Goal: Task Accomplishment & Management: Use online tool/utility

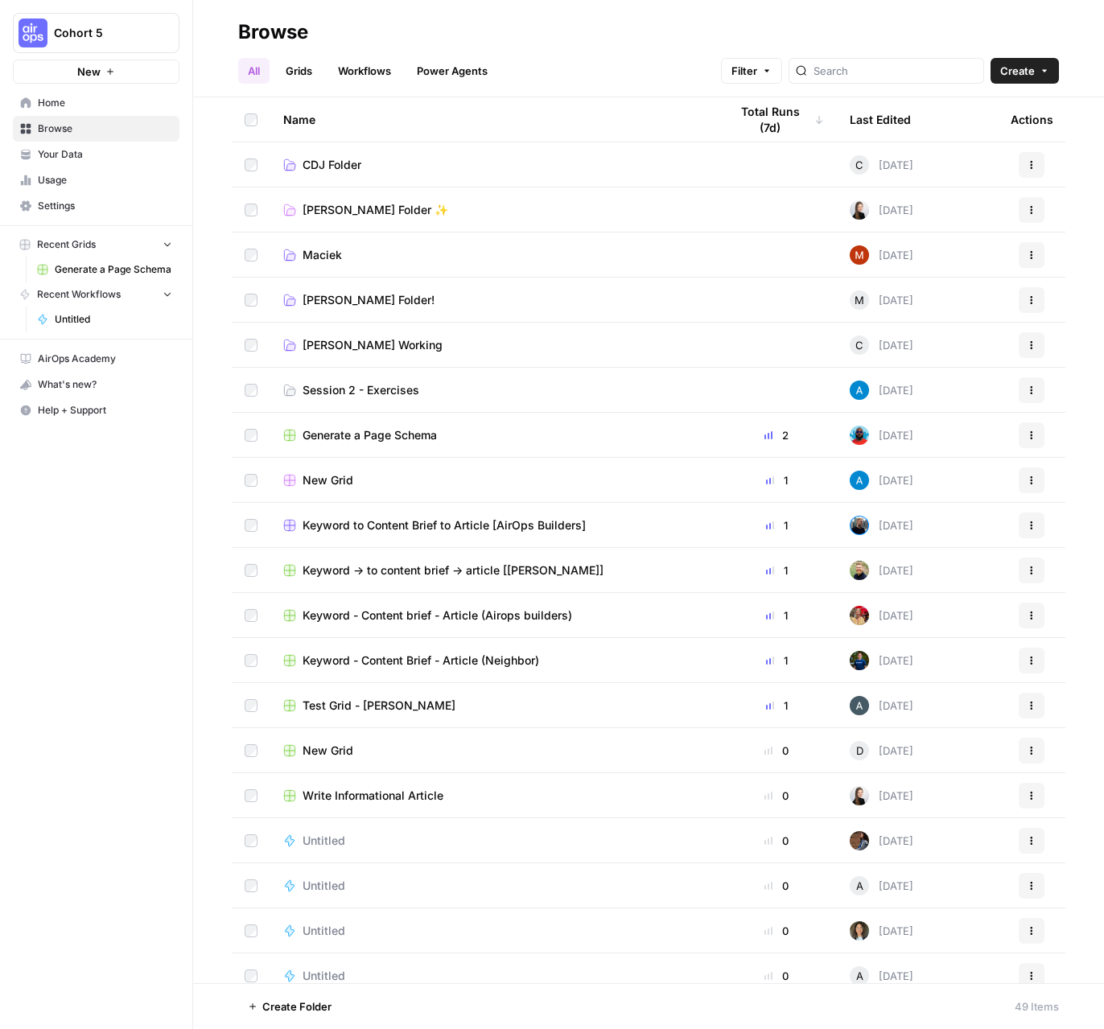
click at [59, 100] on span "Home" at bounding box center [105, 103] width 134 height 14
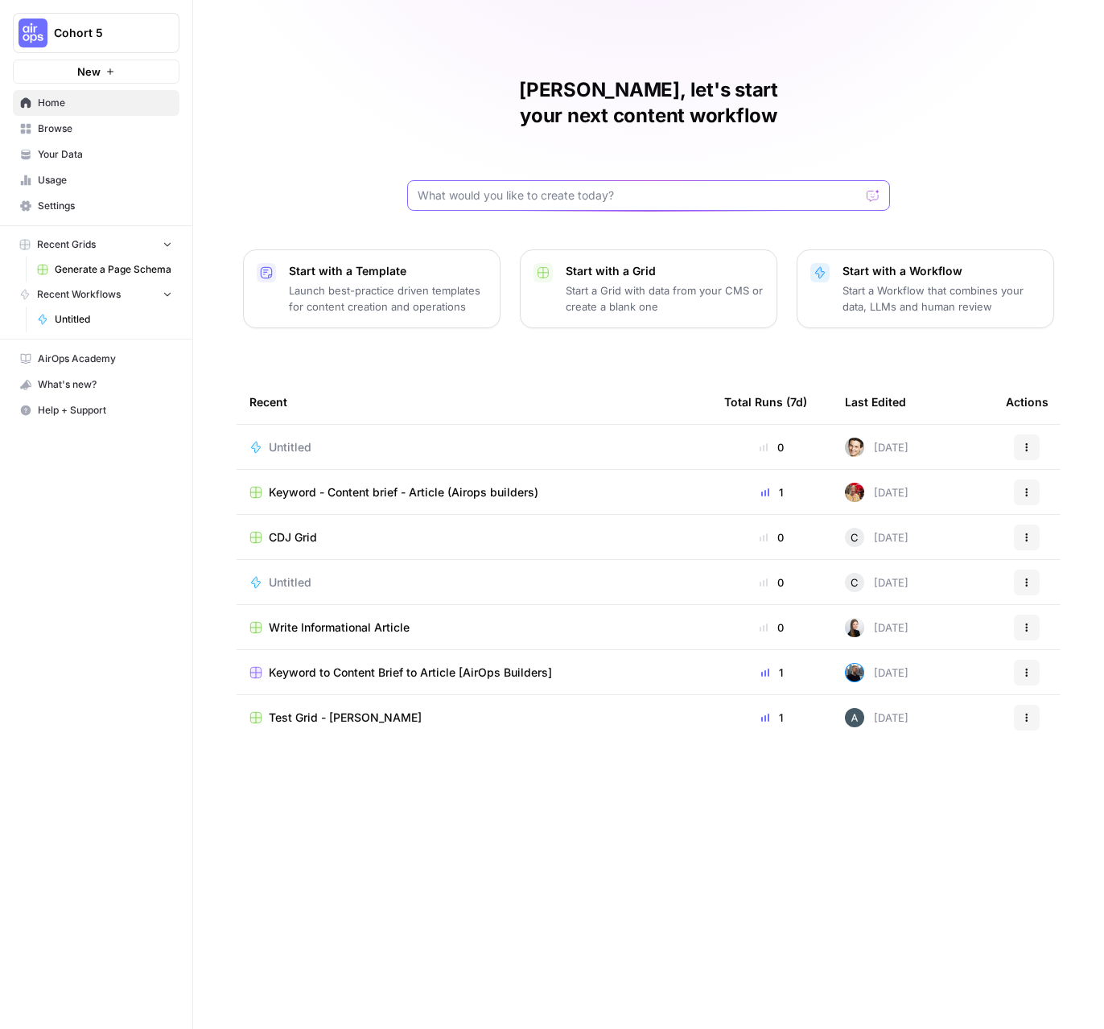
click at [611, 188] on input "text" at bounding box center [639, 196] width 443 height 16
type input "create a workflow to"
click at [80, 130] on span "Browse" at bounding box center [105, 129] width 134 height 14
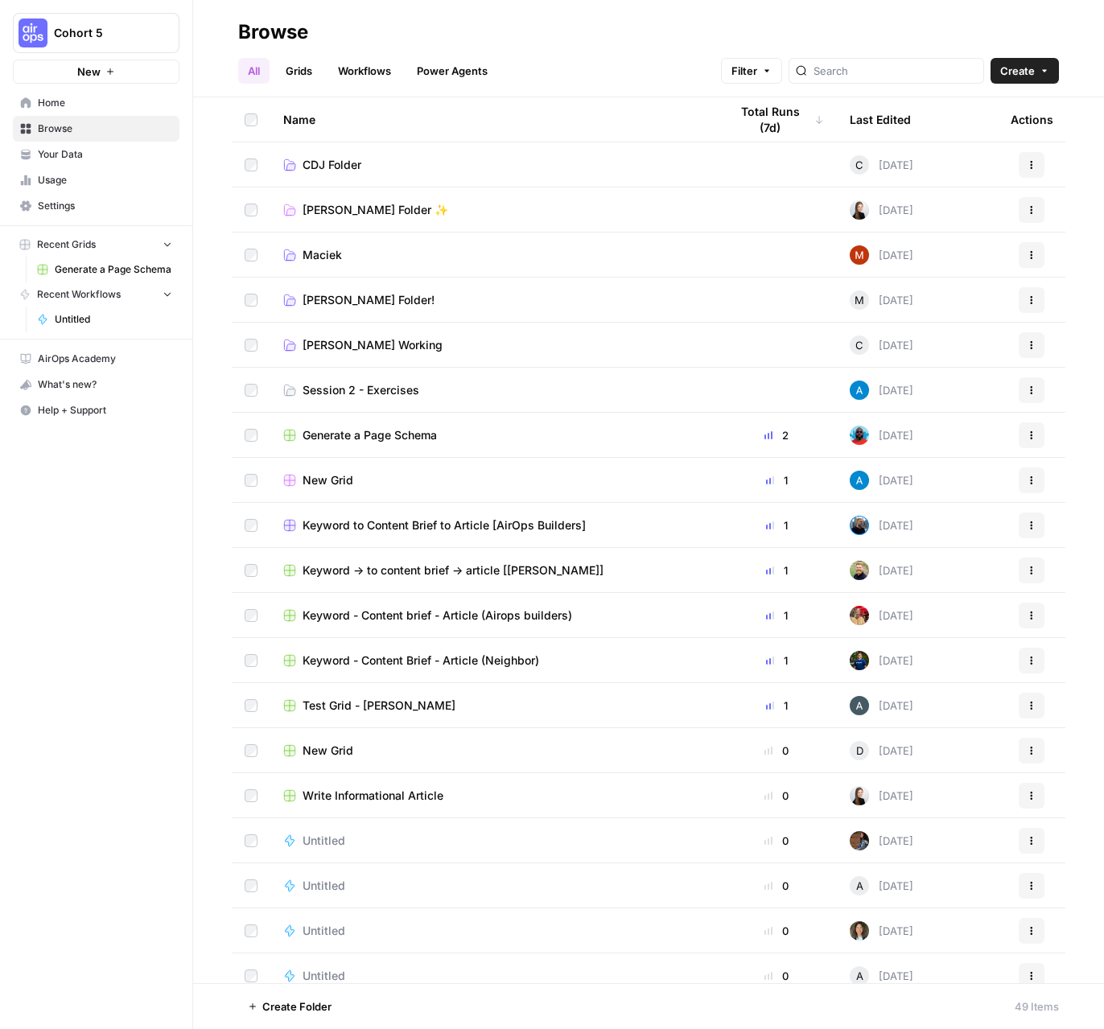
click at [387, 371] on td "Session 2 - Exercises" at bounding box center [493, 390] width 446 height 44
click at [388, 393] on span "Session 2 - Exercises" at bounding box center [361, 390] width 117 height 16
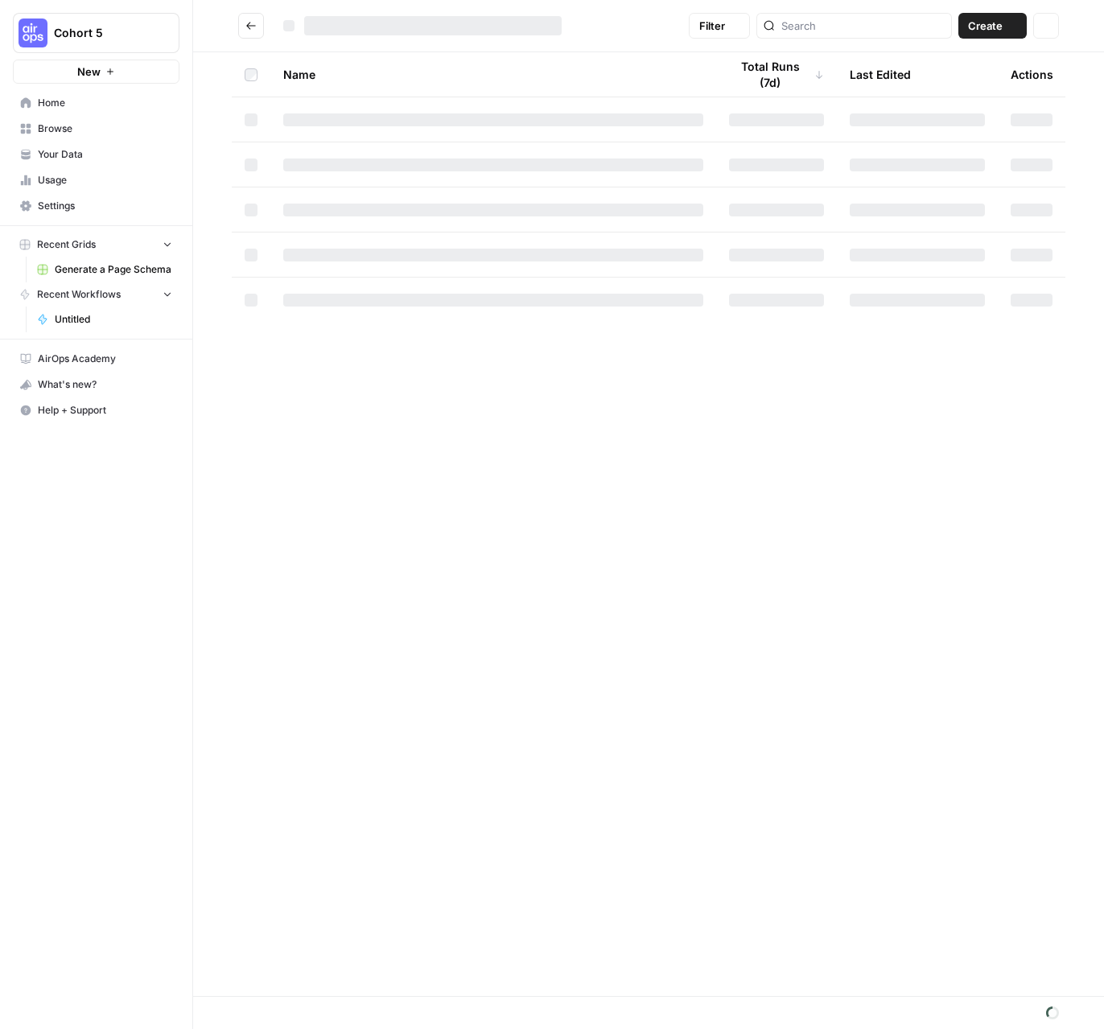
click at [388, 393] on div "Name Total Runs (7d) Last Edited Actions" at bounding box center [648, 524] width 911 height 944
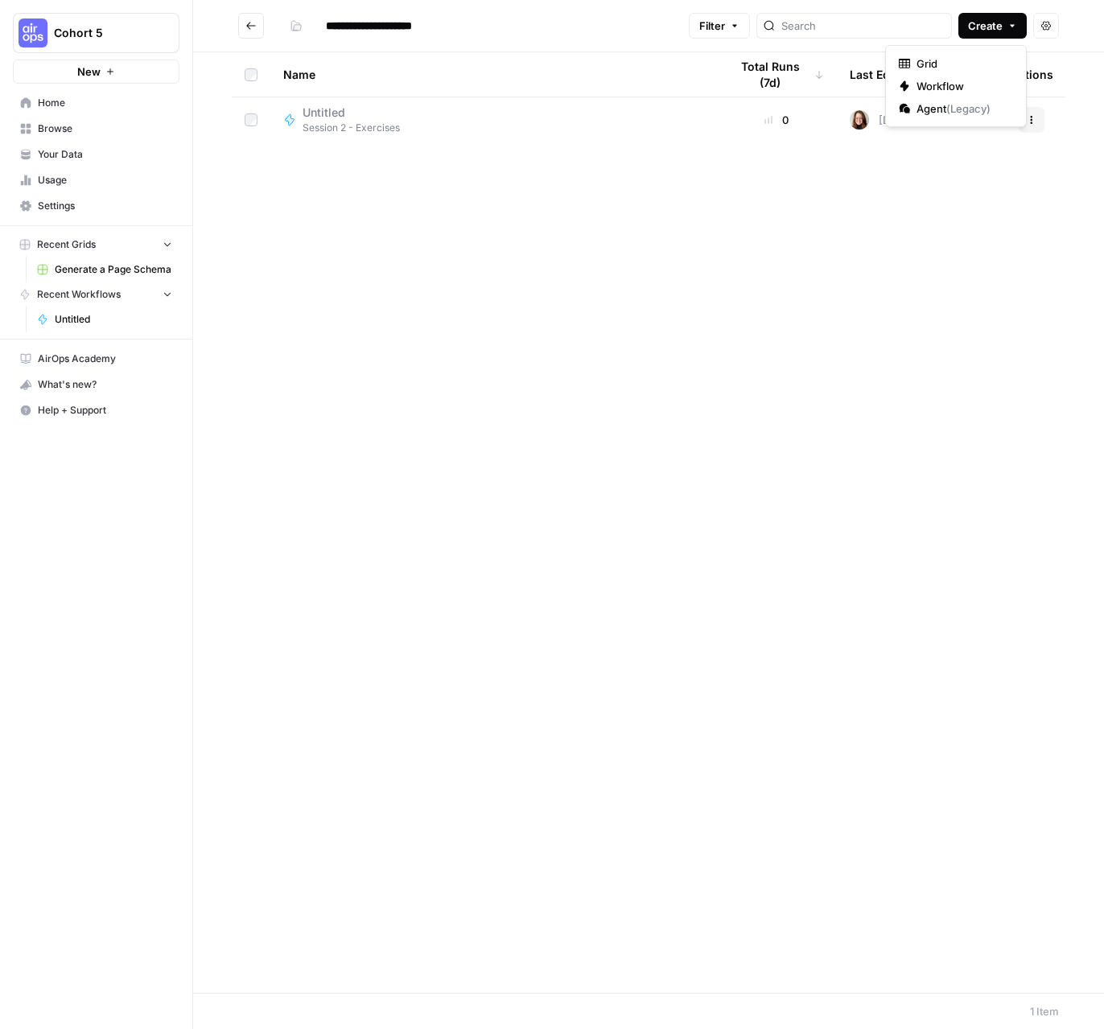
click at [987, 33] on button "Create" at bounding box center [993, 26] width 68 height 26
click at [948, 92] on span "Workflow" at bounding box center [962, 86] width 90 height 16
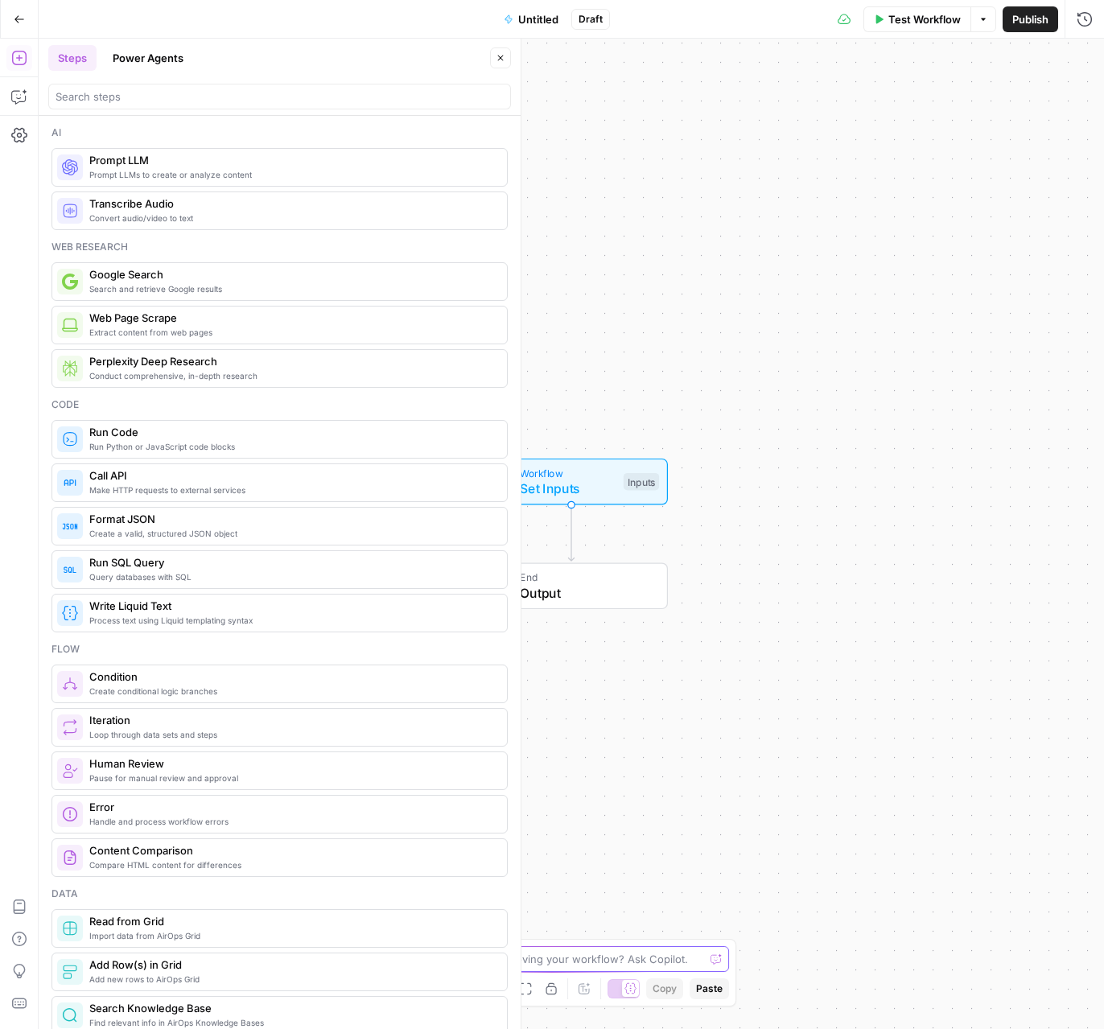
click at [532, 956] on textarea at bounding box center [543, 959] width 322 height 16
type textarea "input url, output meta description of a website"
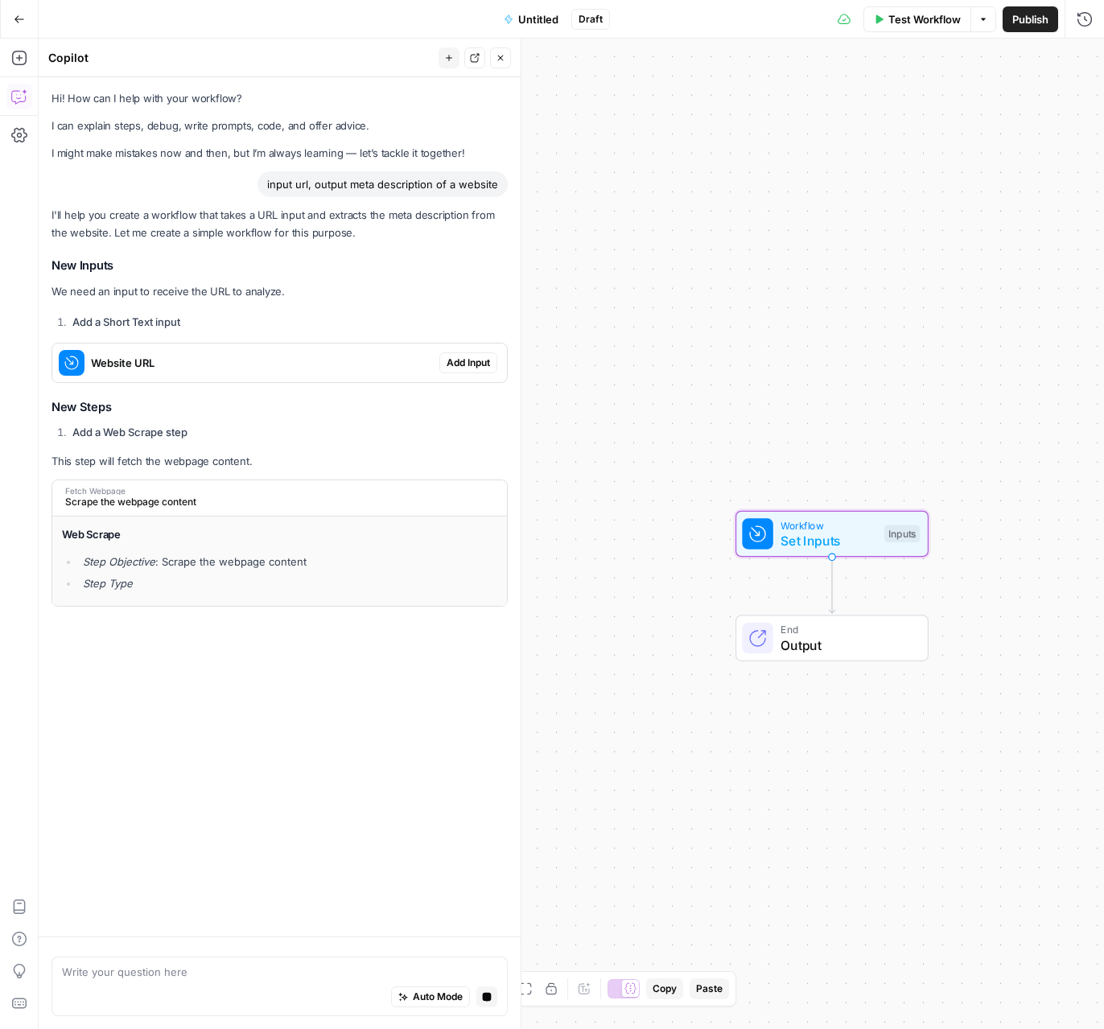
click at [463, 362] on span "Add Input" at bounding box center [468, 363] width 43 height 14
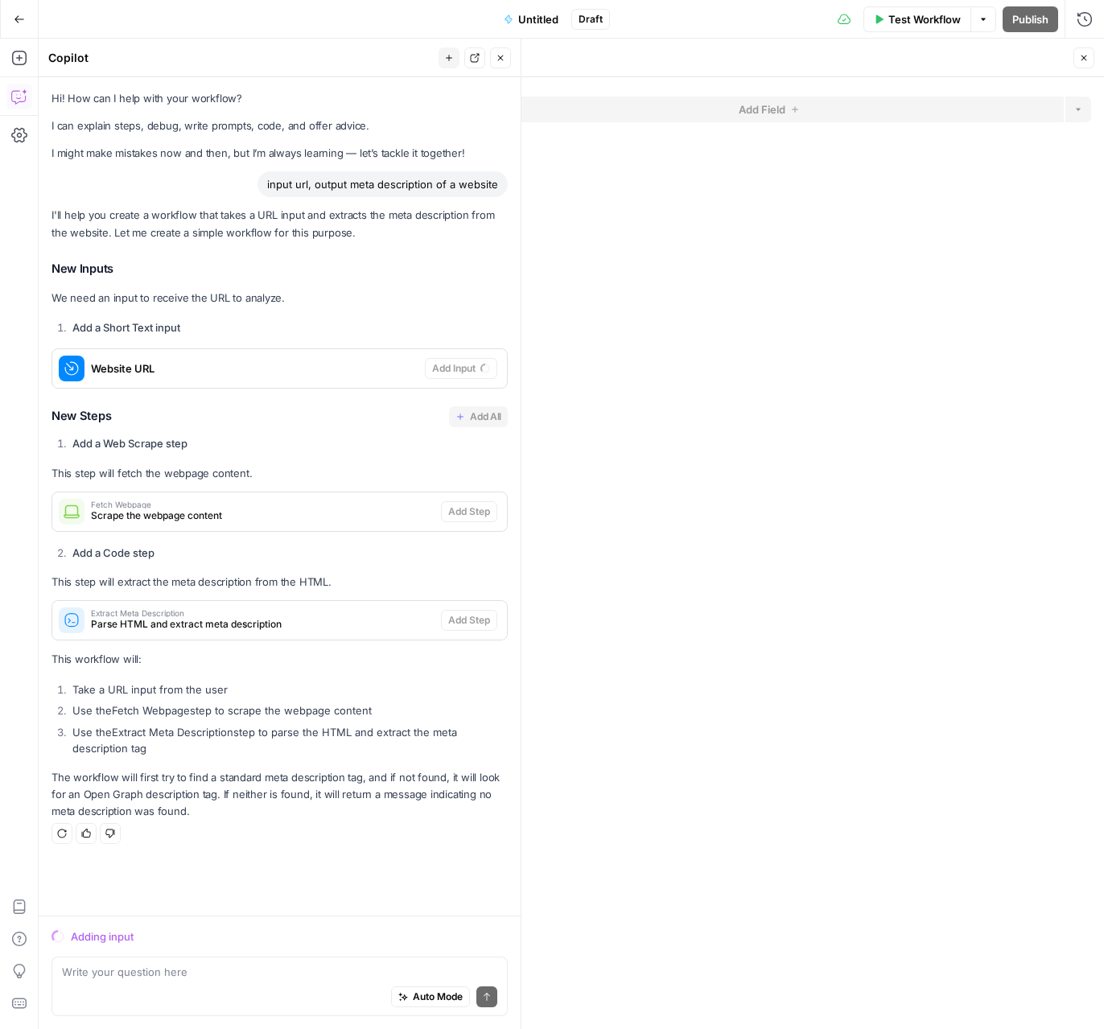
click at [685, 368] on form "Add Field Options" at bounding box center [782, 553] width 643 height 952
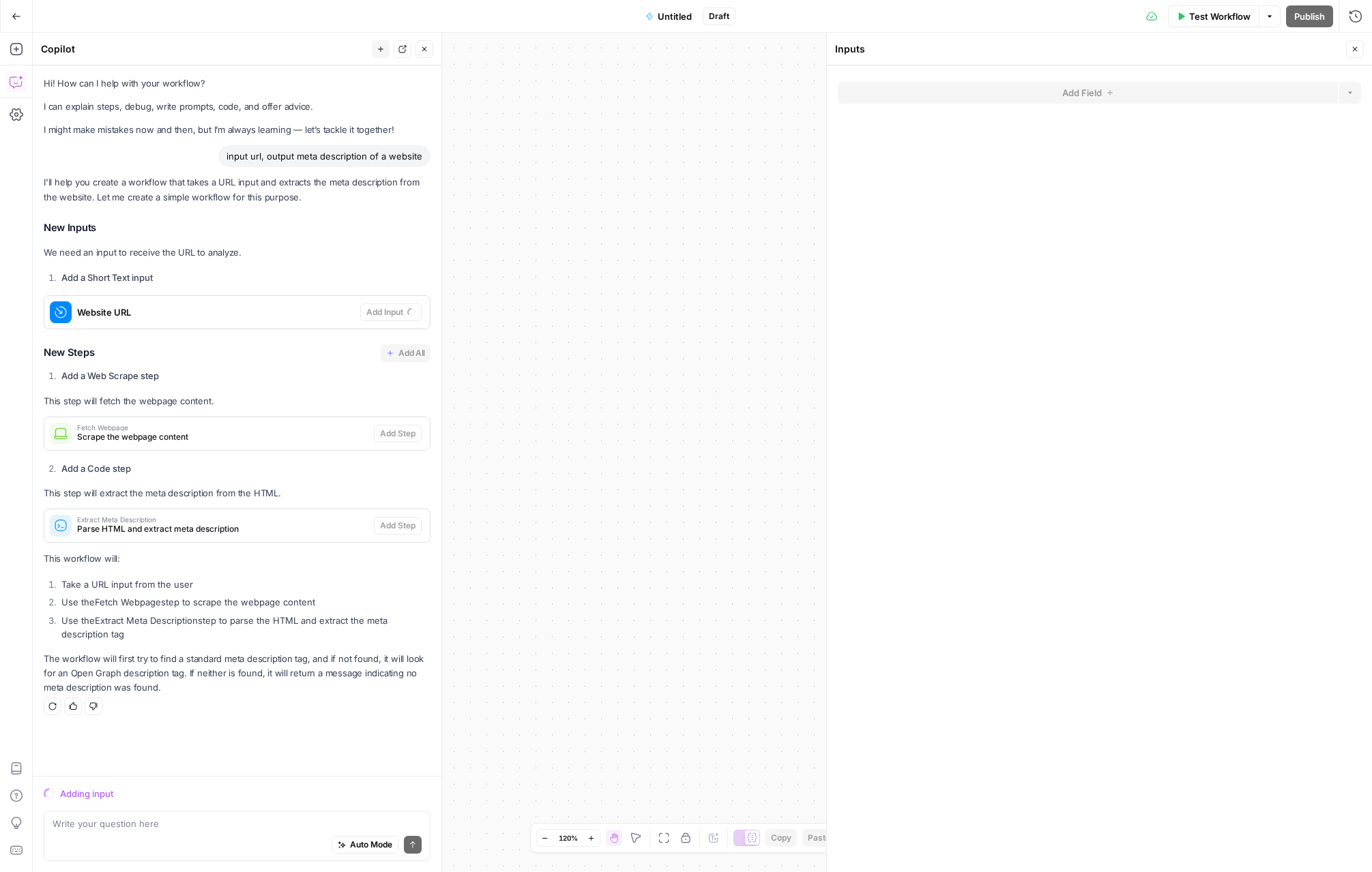
click at [658, 14] on span "Untitled" at bounding box center [675, 16] width 34 height 14
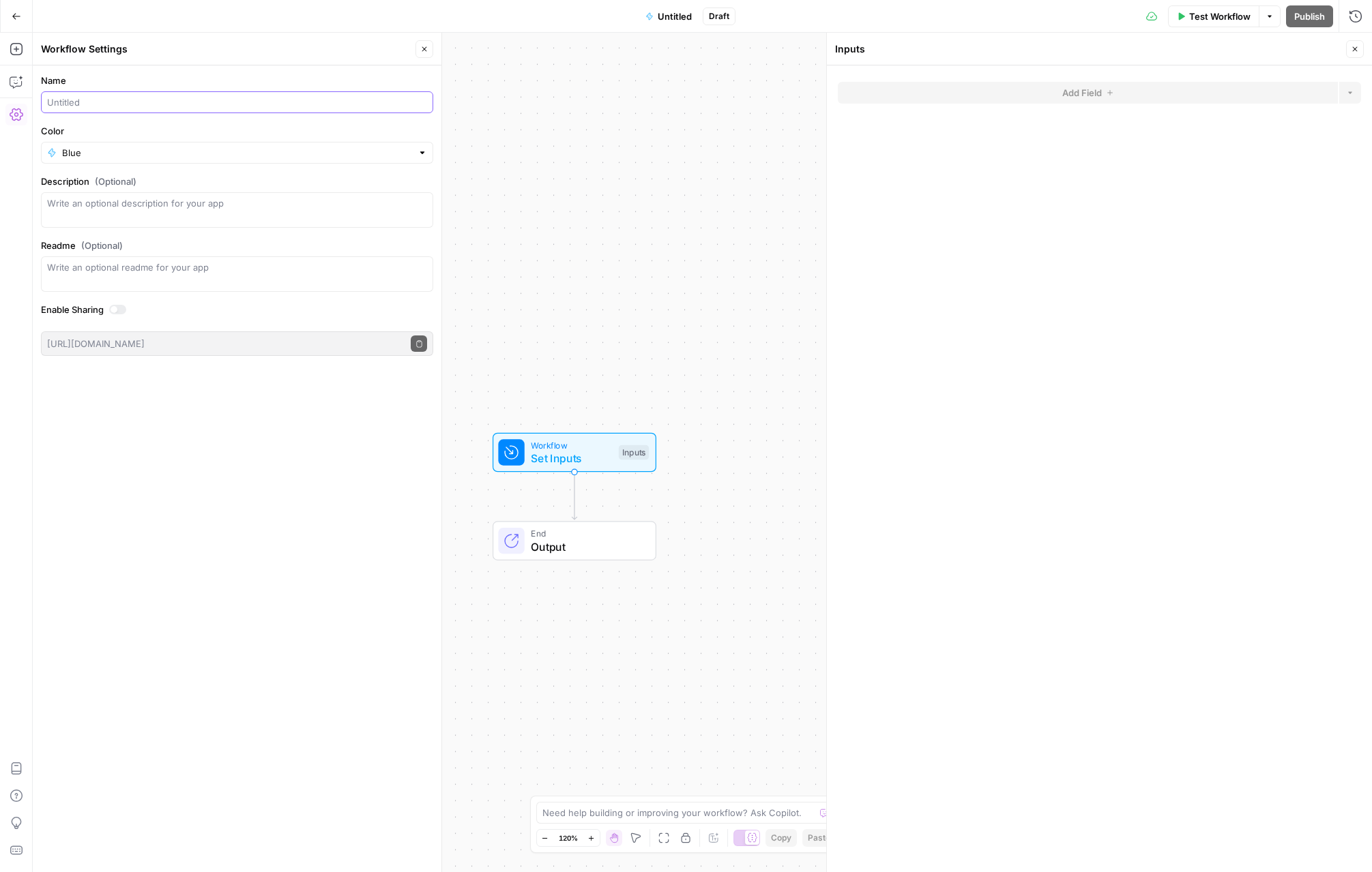
click at [147, 103] on input "Name" at bounding box center [237, 103] width 380 height 14
type input "Meta Description Generator (Tomek)"
click at [173, 158] on input "Color" at bounding box center [236, 153] width 350 height 14
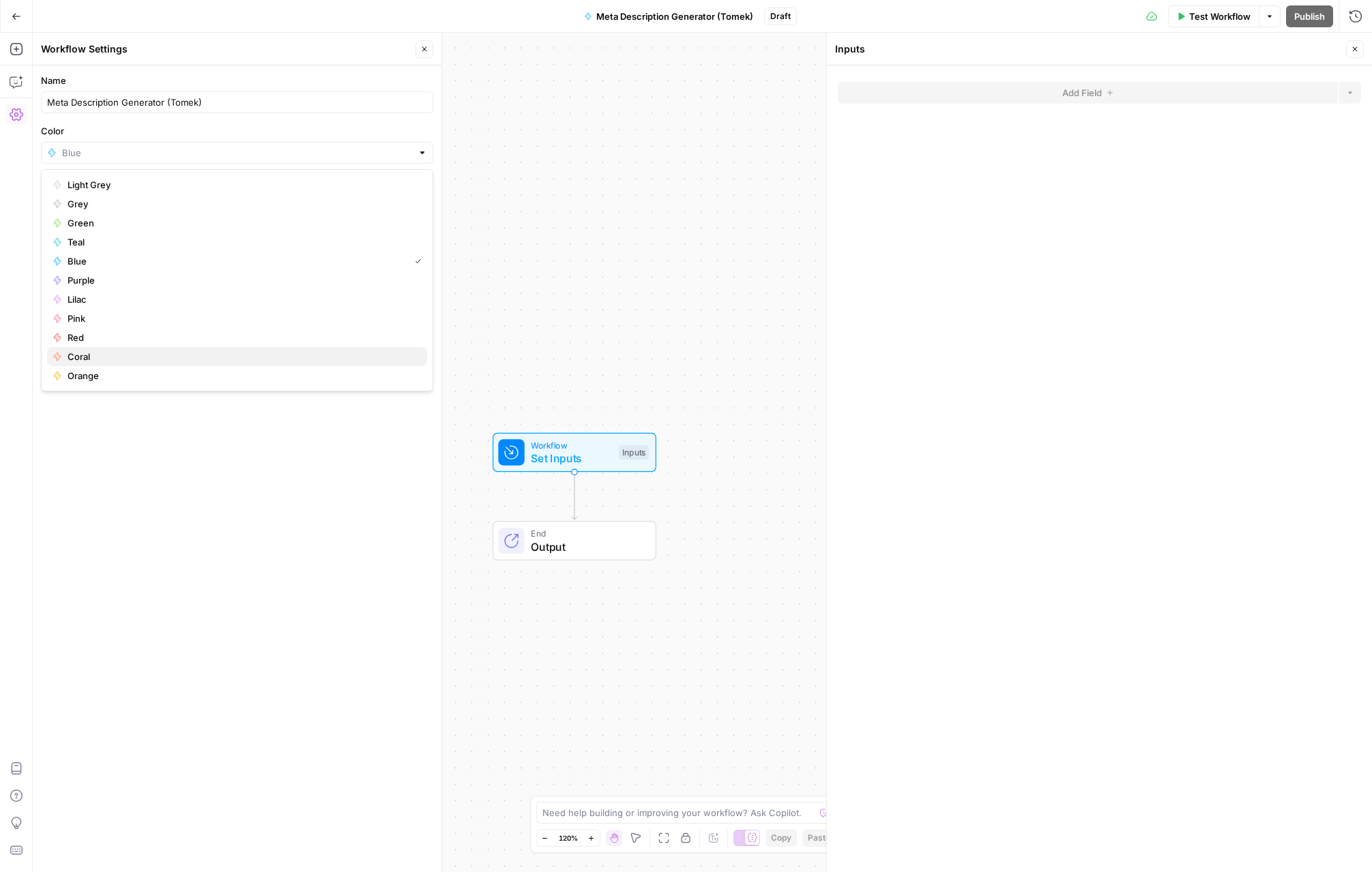
click at [158, 357] on span "Coral" at bounding box center [242, 357] width 348 height 14
type input "Coral"
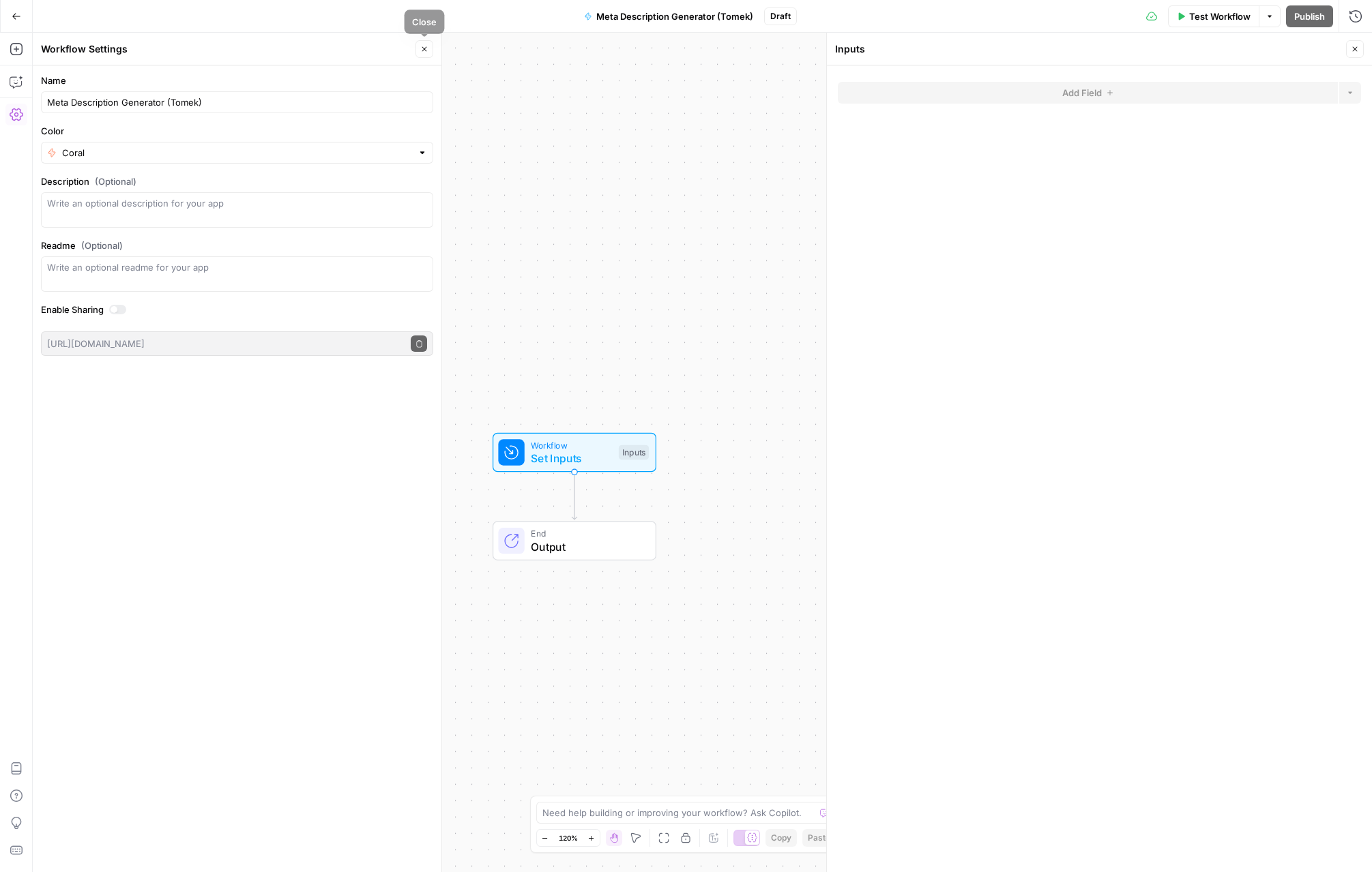
click at [425, 45] on icon "button" at bounding box center [425, 49] width 8 height 8
click at [826, 813] on div at bounding box center [825, 813] width 9 height 14
click at [17, 79] on icon "button" at bounding box center [16, 82] width 14 height 14
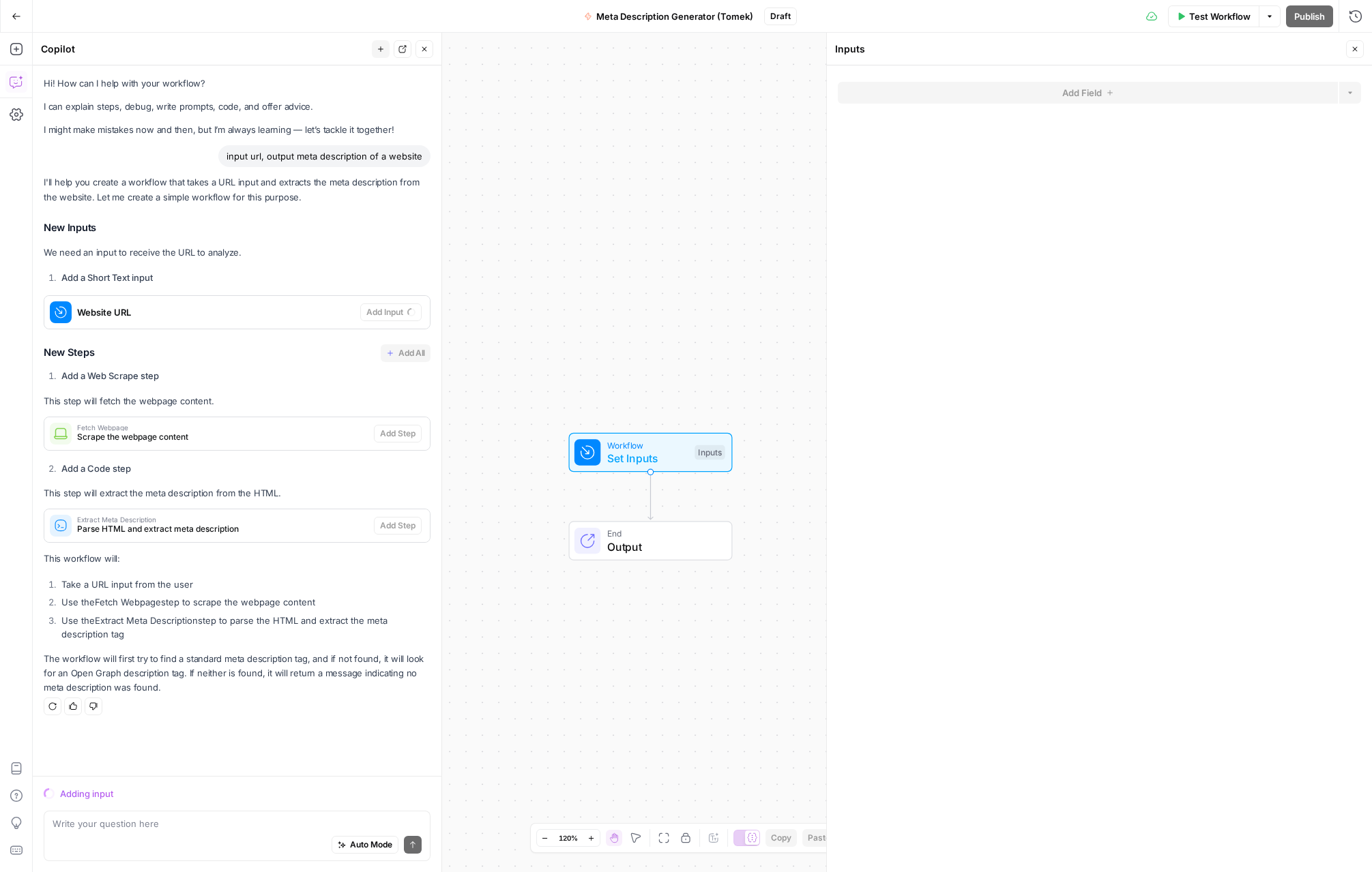
click at [659, 470] on div "Workflow Set Inputs Inputs" at bounding box center [650, 453] width 164 height 40
click at [936, 51] on icon "button" at bounding box center [1355, 50] width 5 height 5
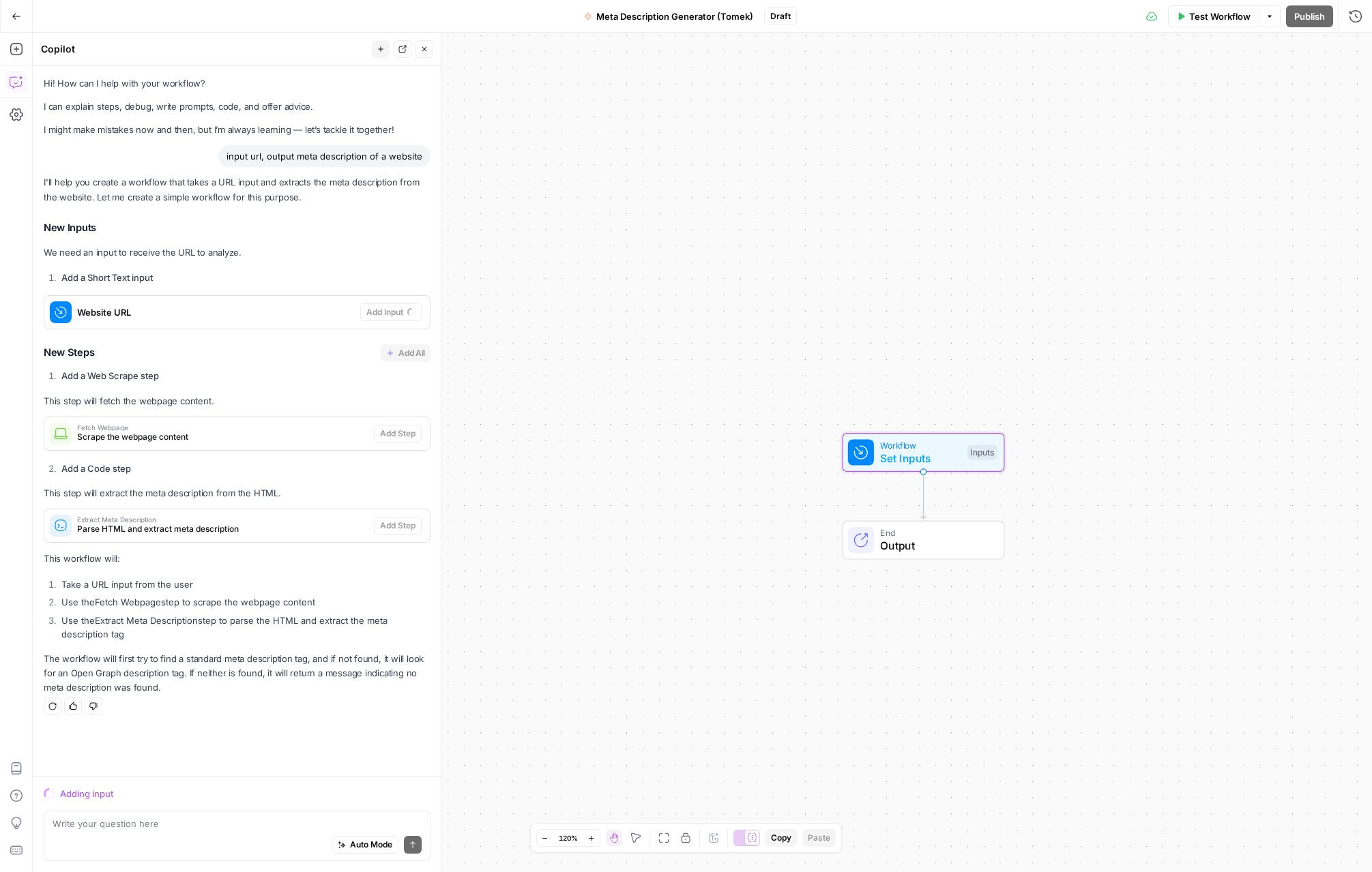
click at [394, 302] on div "Website URL Add Input" at bounding box center [236, 313] width 386 height 22
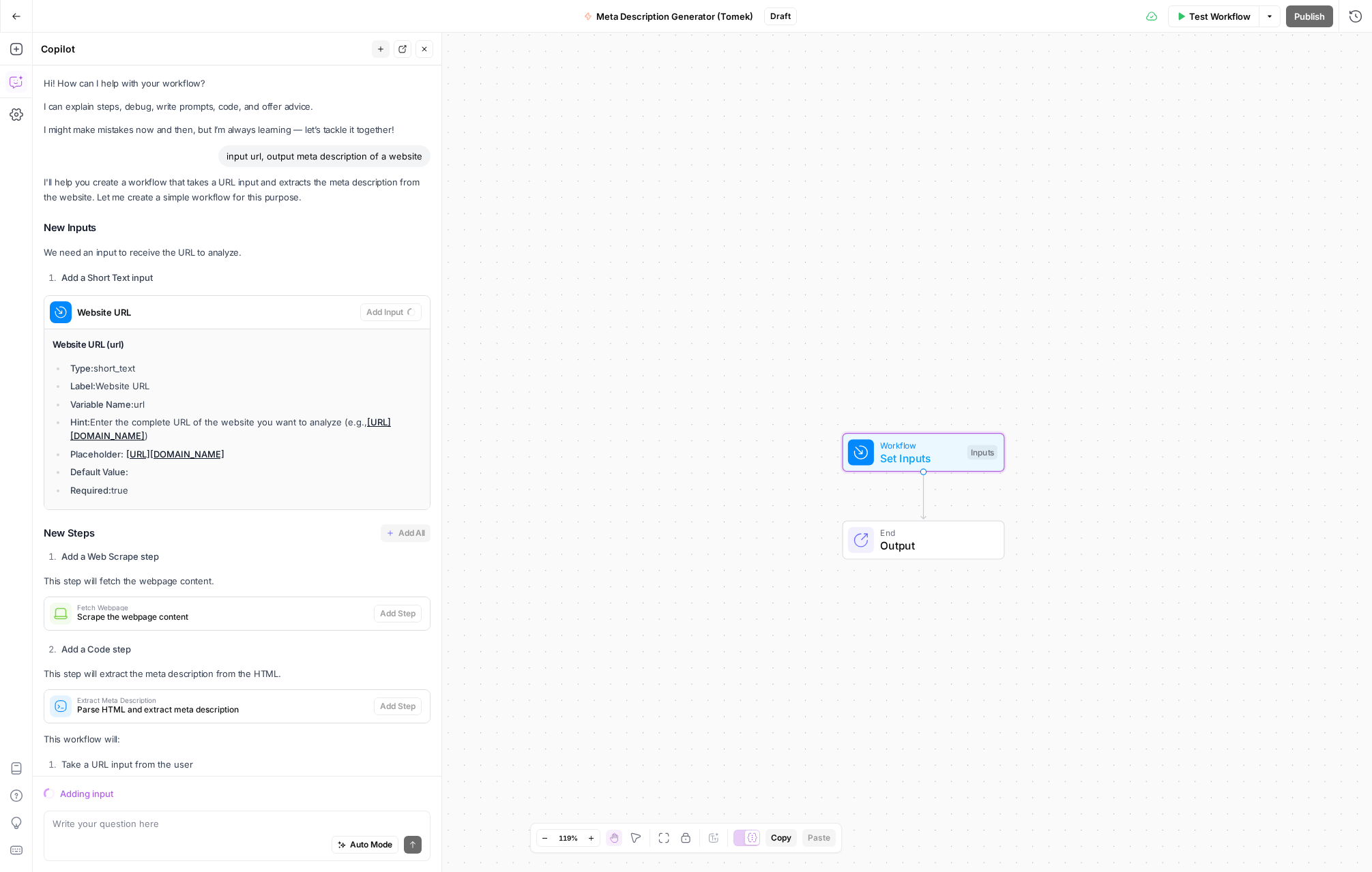
scroll to position [132, 0]
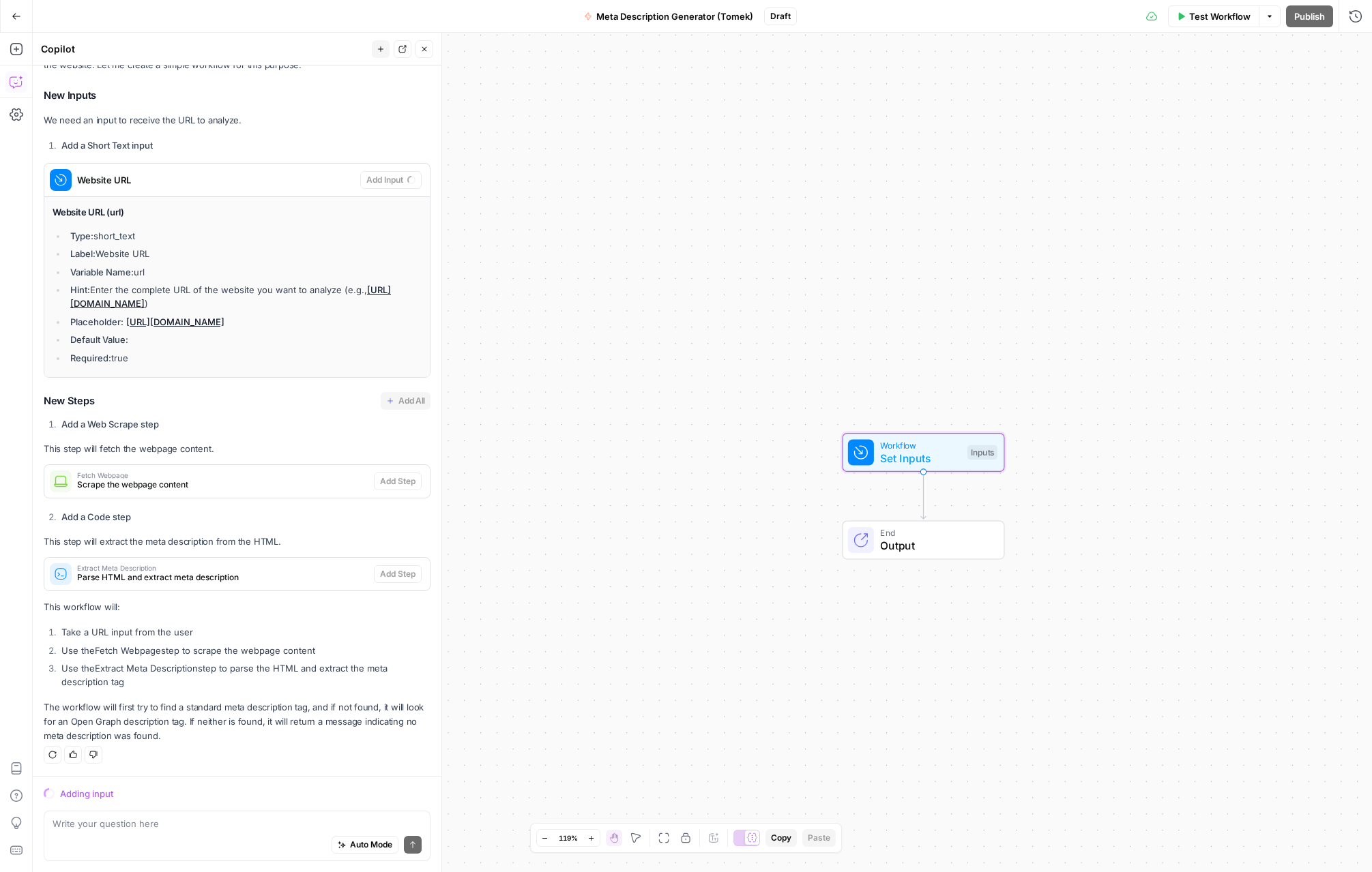
click at [341, 274] on li "Variable Name: url" at bounding box center [244, 272] width 355 height 14
click at [354, 136] on div "I'll help you create a workflow that takes a URL input and extracts the meta de…" at bounding box center [237, 393] width 386 height 701
click at [141, 835] on div "Auto Mode Send" at bounding box center [236, 845] width 369 height 30
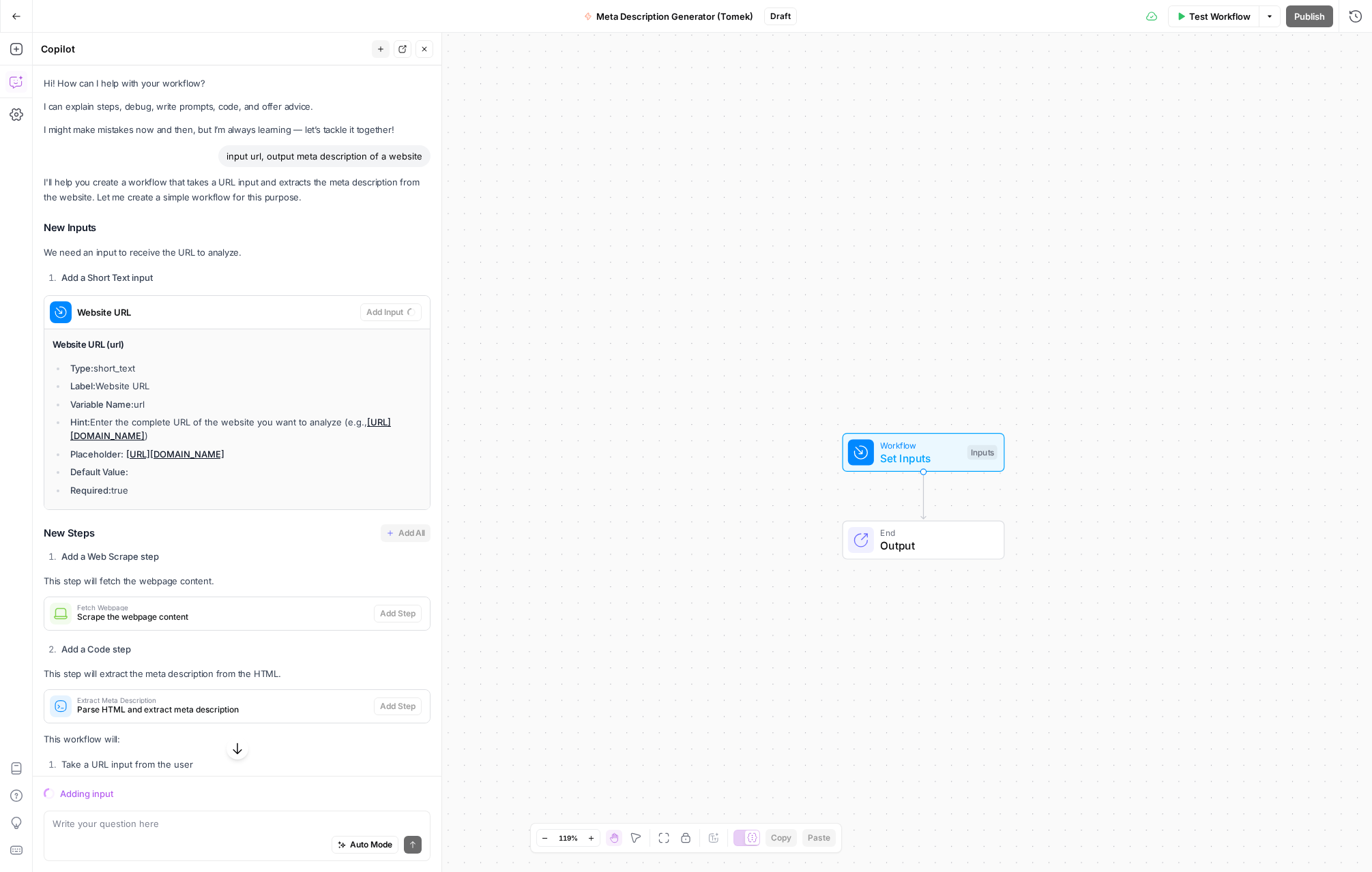
drag, startPoint x: 401, startPoint y: 156, endPoint x: 238, endPoint y: 145, distance: 163.4
click at [238, 145] on div "input url, output meta description of a website" at bounding box center [325, 156] width 212 height 22
copy div "input url, output meta description of a website"
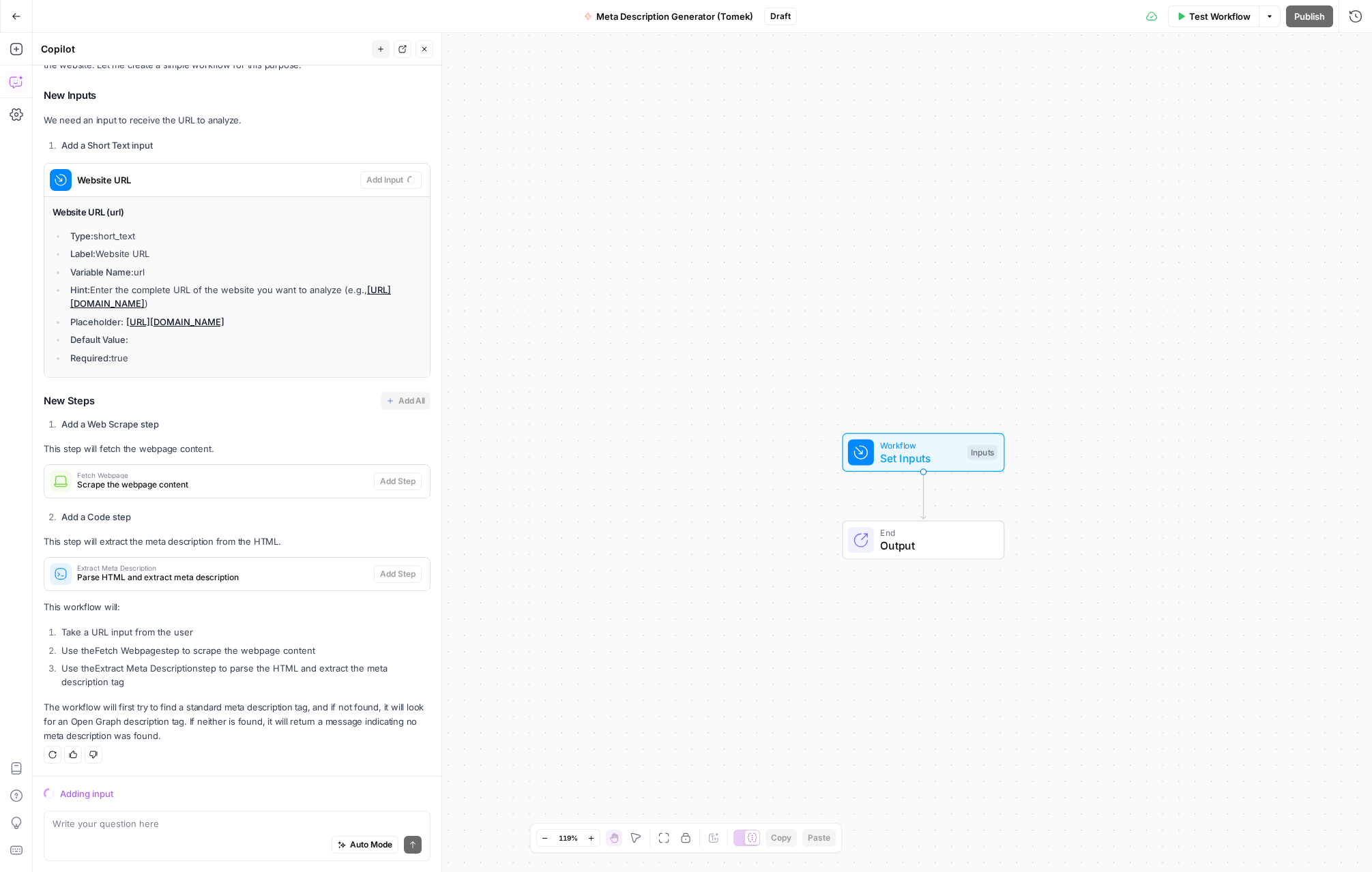
drag, startPoint x: 197, startPoint y: 855, endPoint x: 197, endPoint y: 840, distance: 15.0
click at [197, 855] on div "Auto Mode Send" at bounding box center [236, 845] width 369 height 30
paste textarea "input url, output meta description of a website"
type textarea "input url, output meta description of a website"
click at [432, 47] on button "Close" at bounding box center [424, 48] width 18 height 18
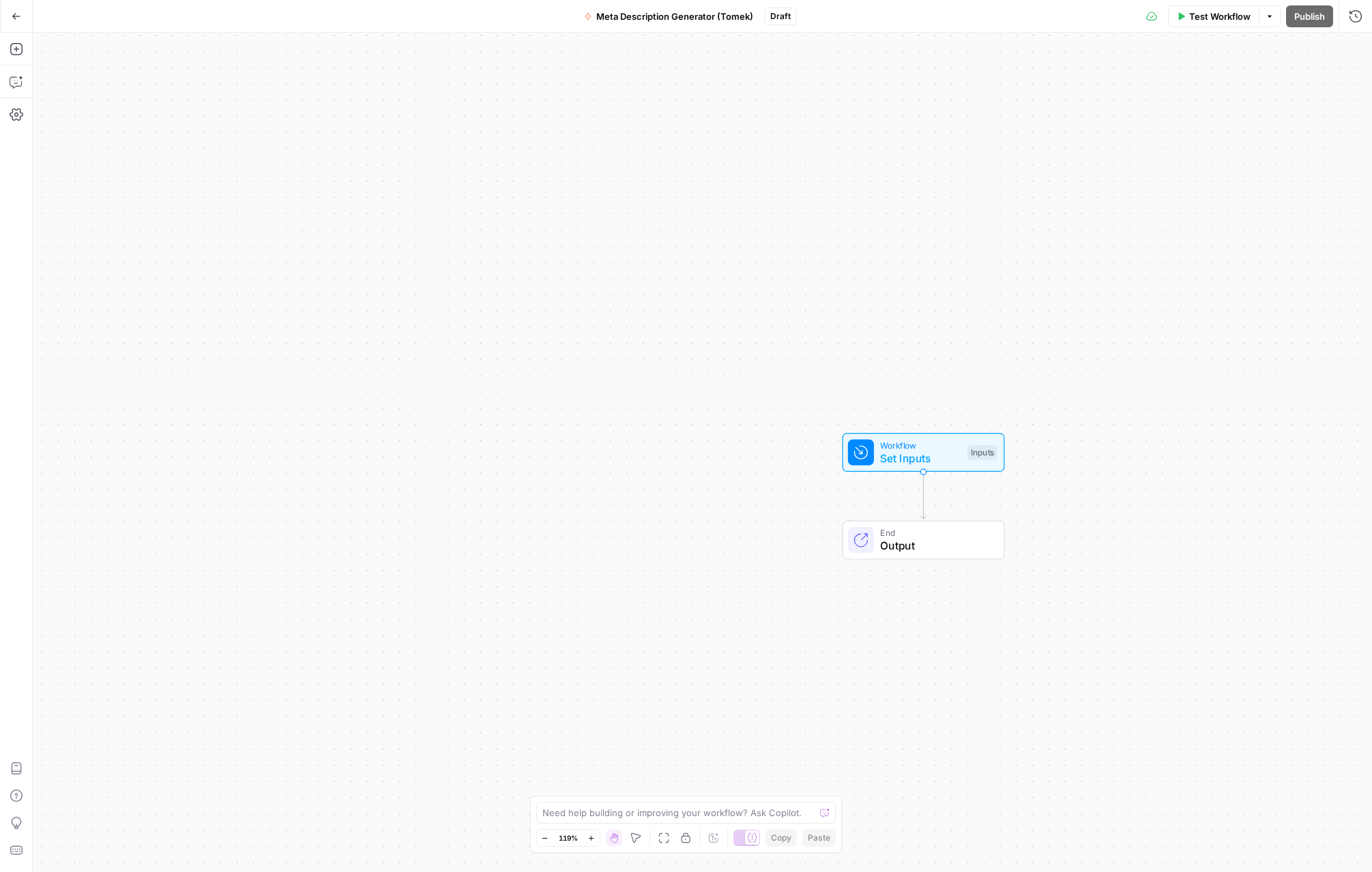
click at [5, 21] on button "Go Back" at bounding box center [16, 16] width 25 height 25
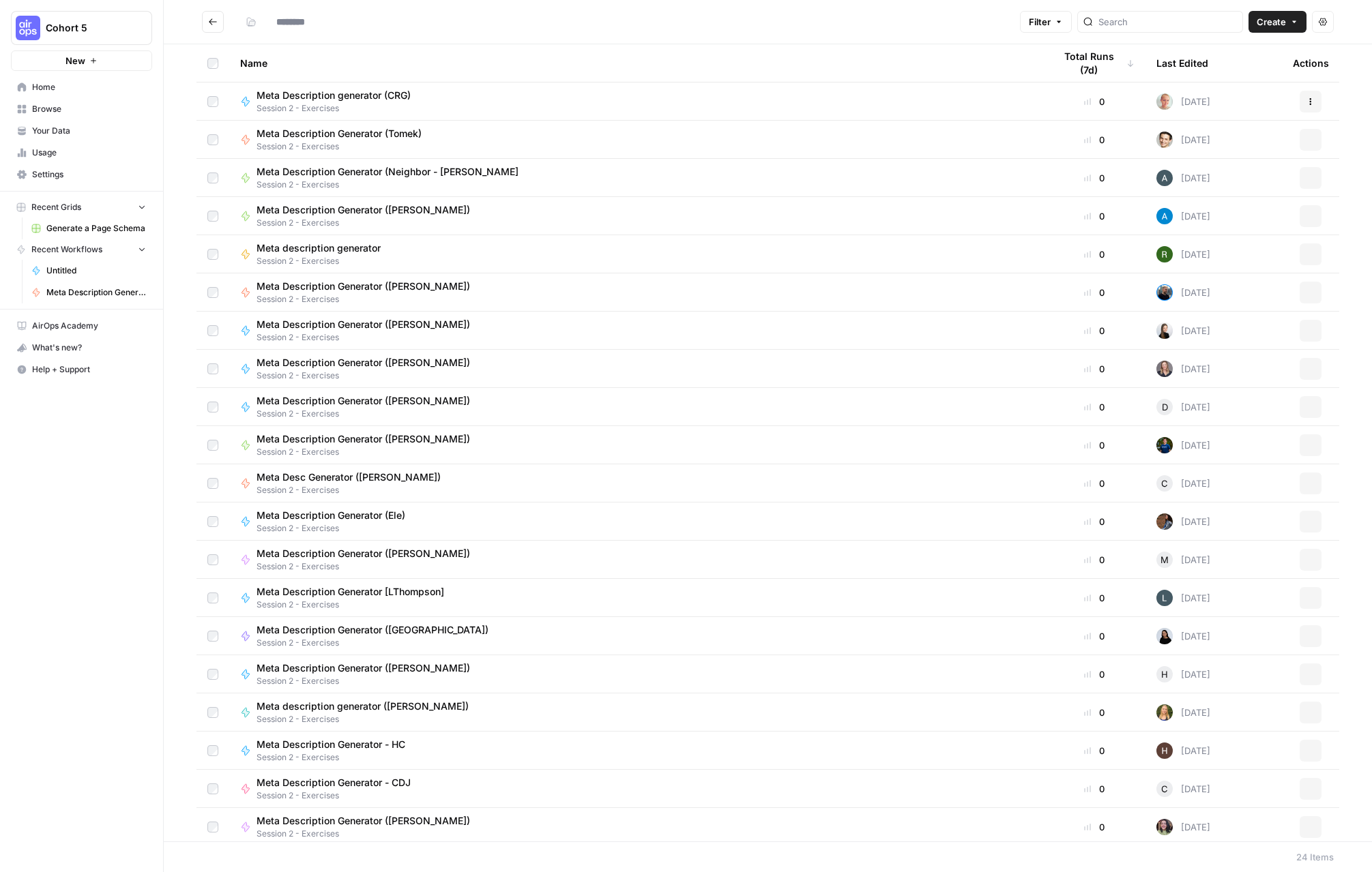
type input "**********"
click at [346, 131] on span "Meta Description Generator (Tomek)" at bounding box center [339, 134] width 165 height 14
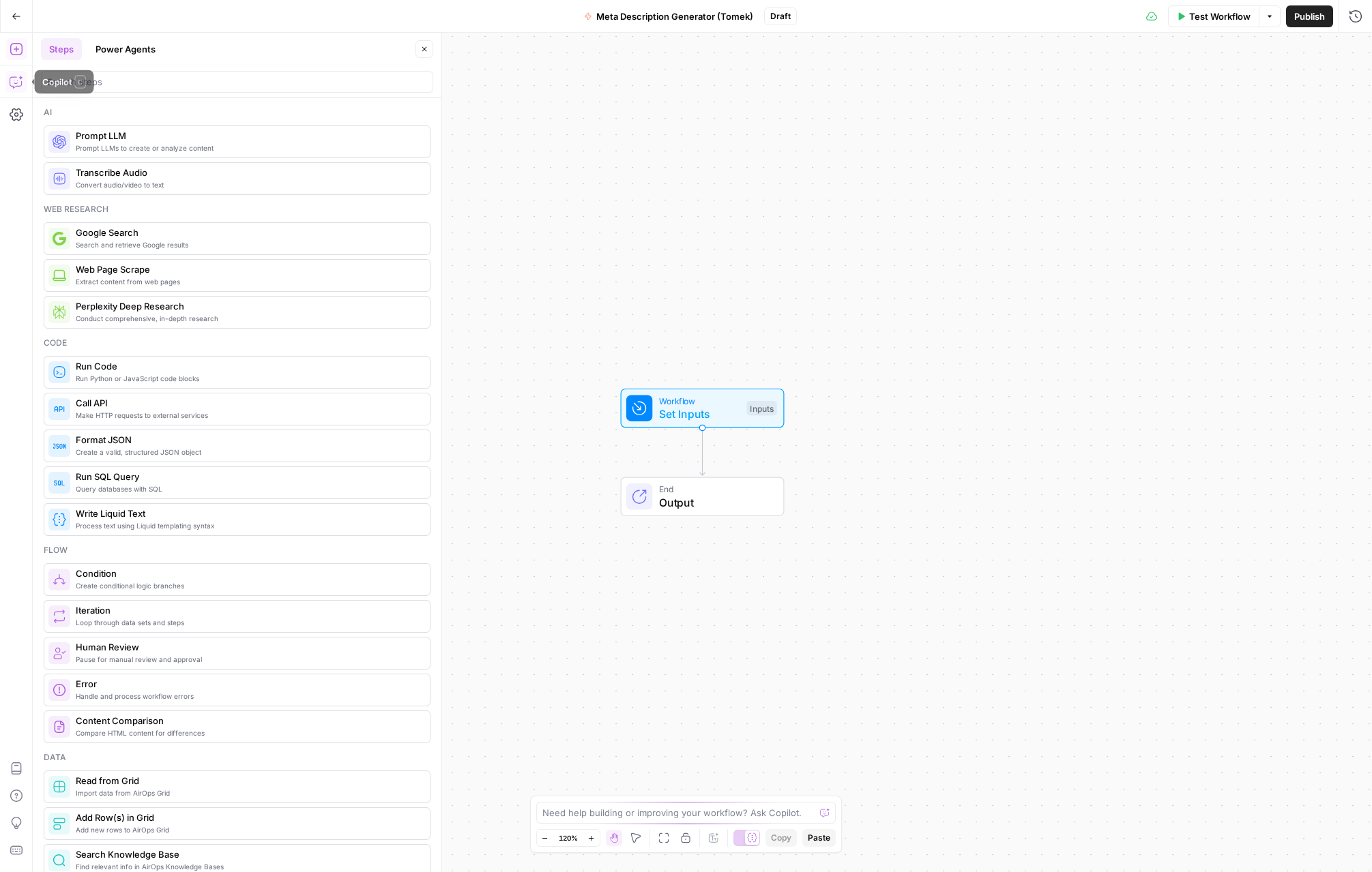
click at [12, 81] on icon "button" at bounding box center [16, 82] width 14 height 14
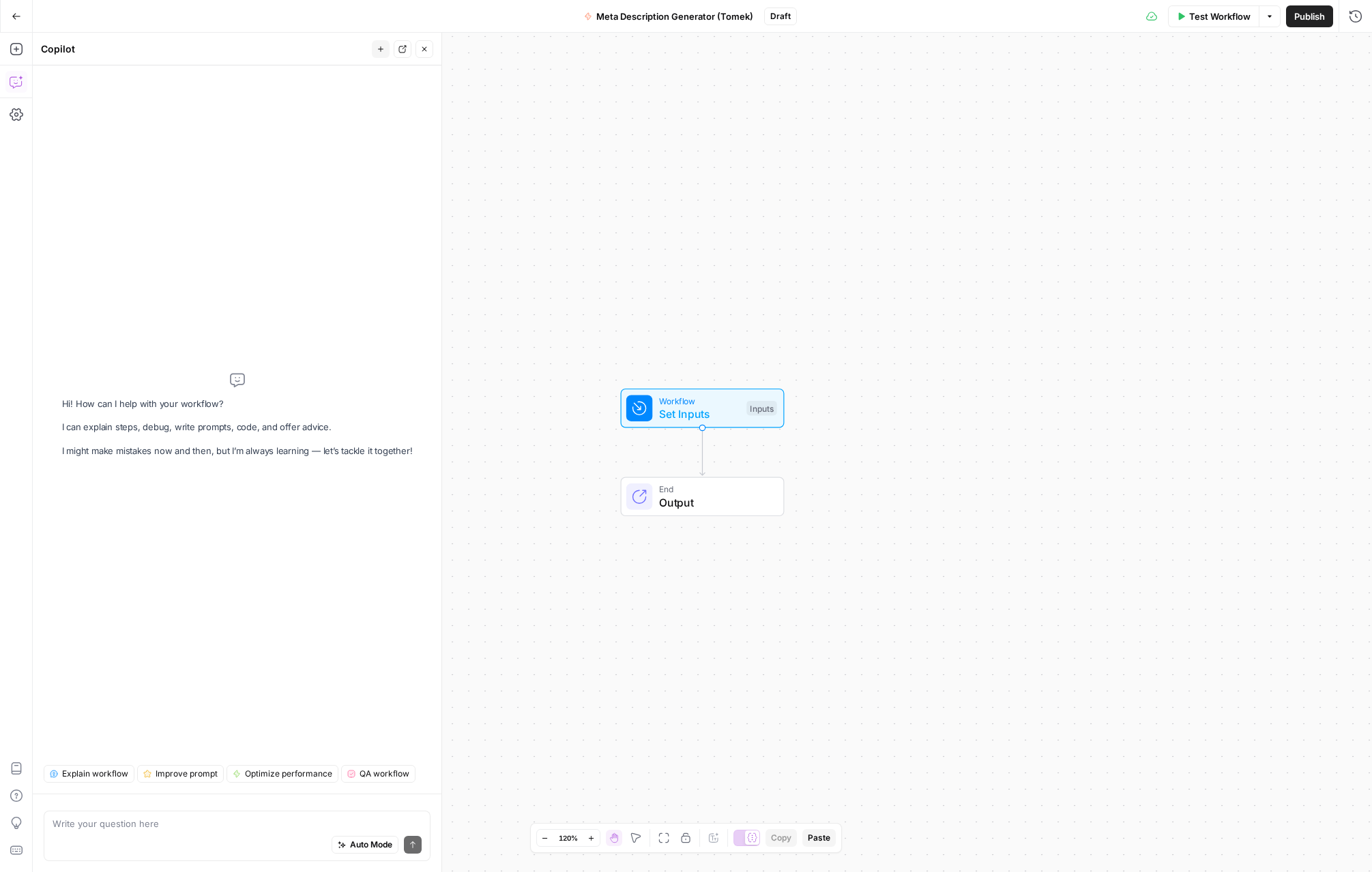
type textarea "input url, output meta description of a website"
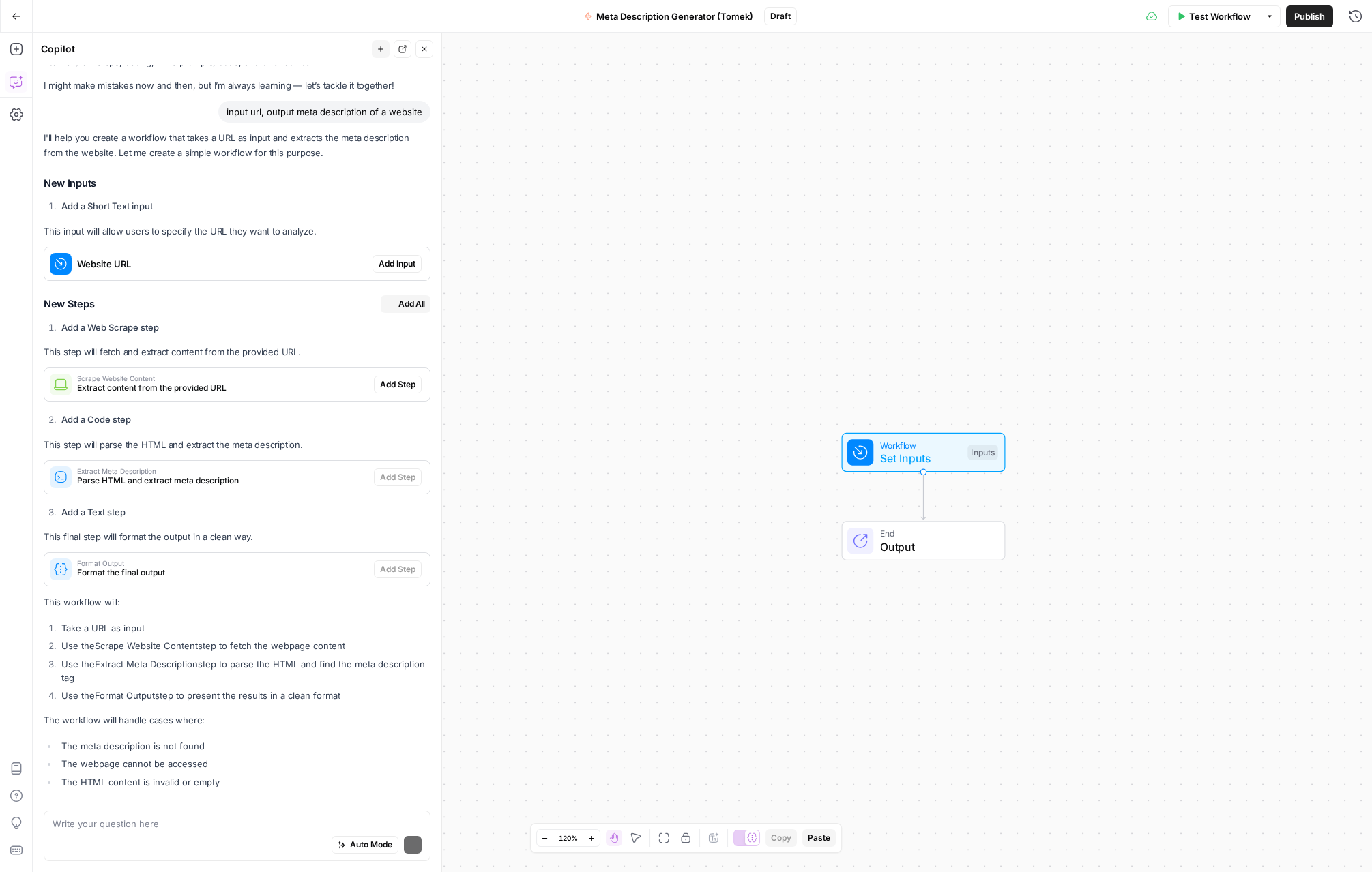
scroll to position [76, 0]
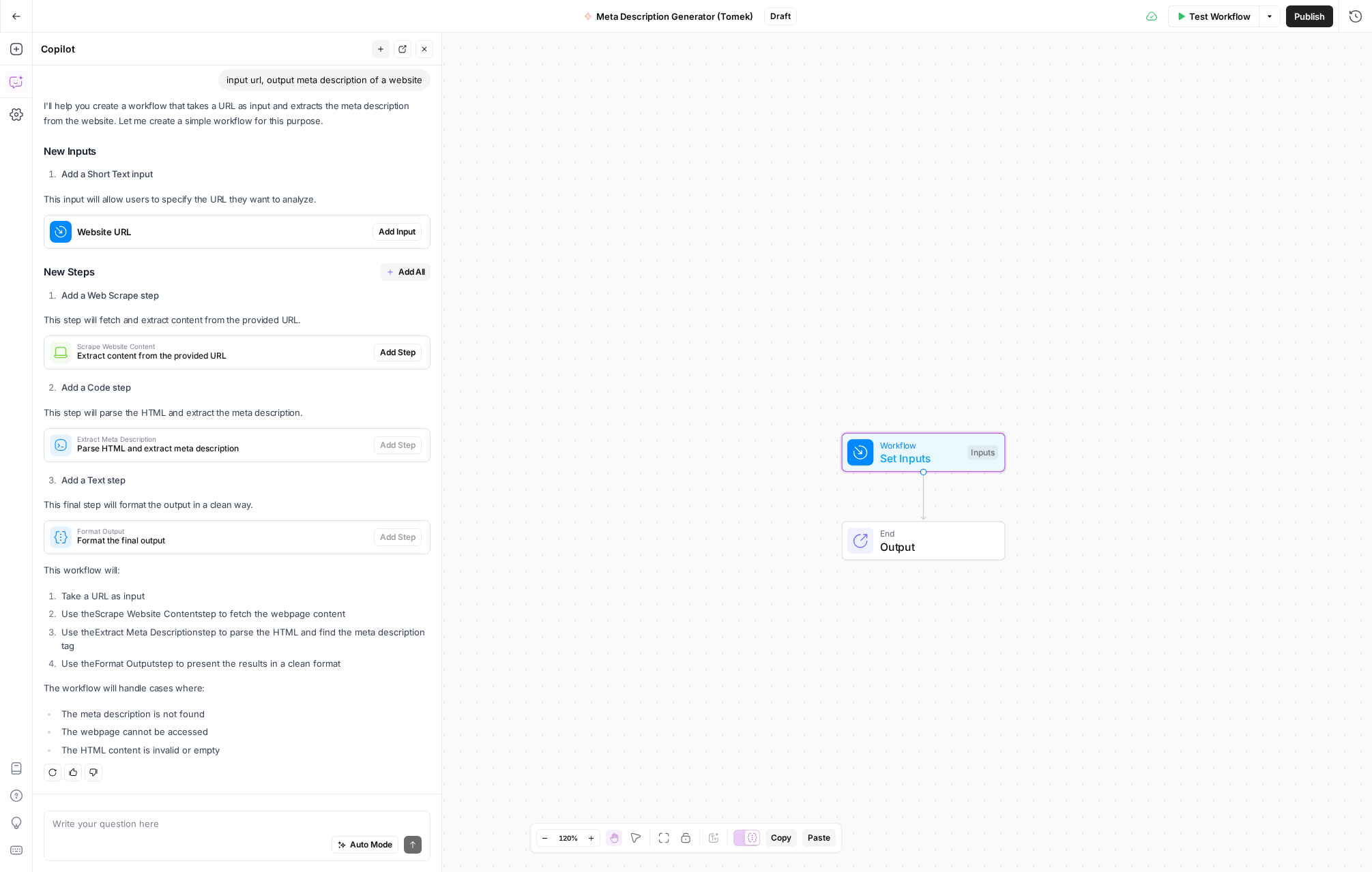
click at [404, 237] on button "Add Input" at bounding box center [397, 231] width 49 height 18
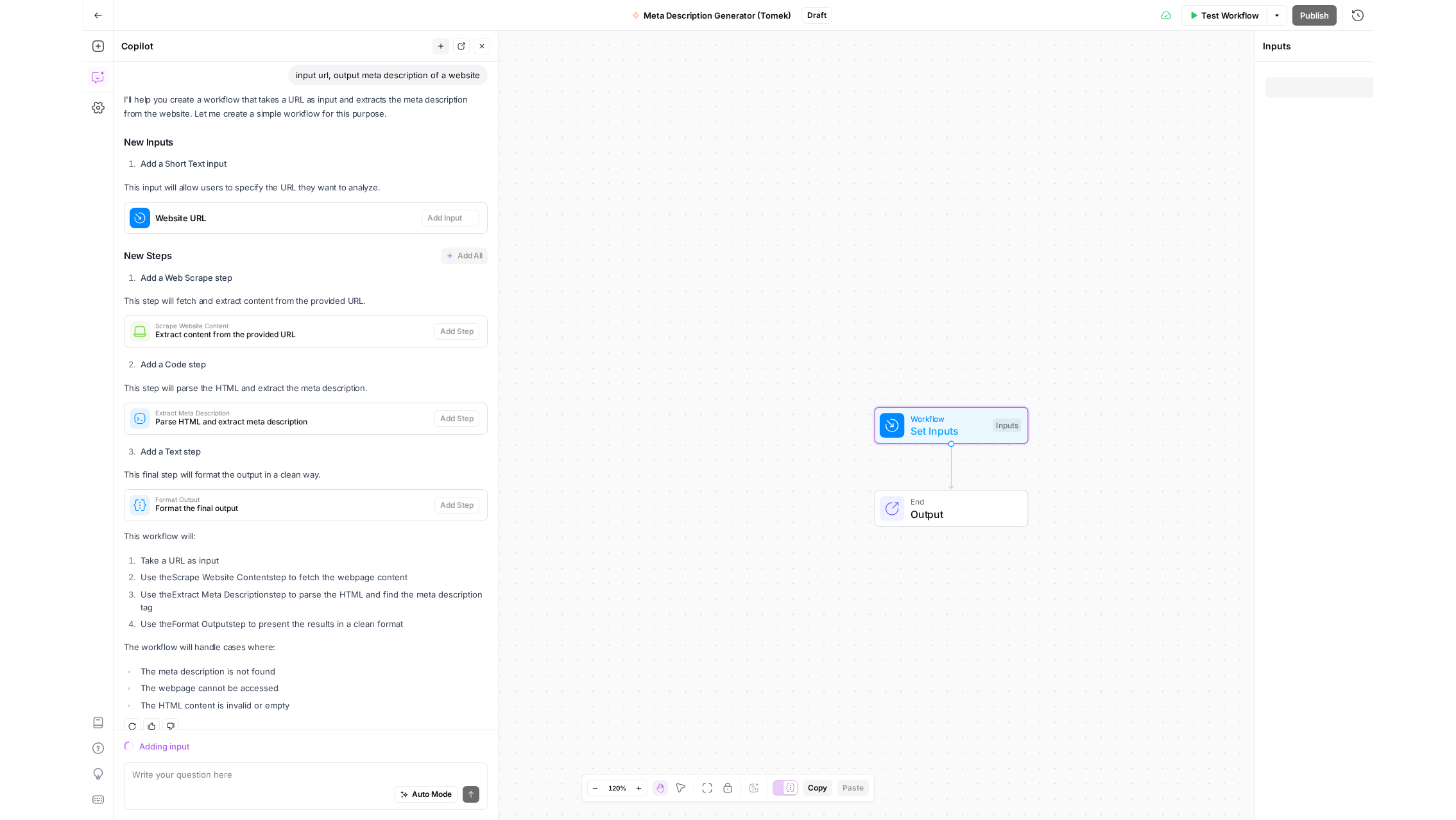
scroll to position [88, 0]
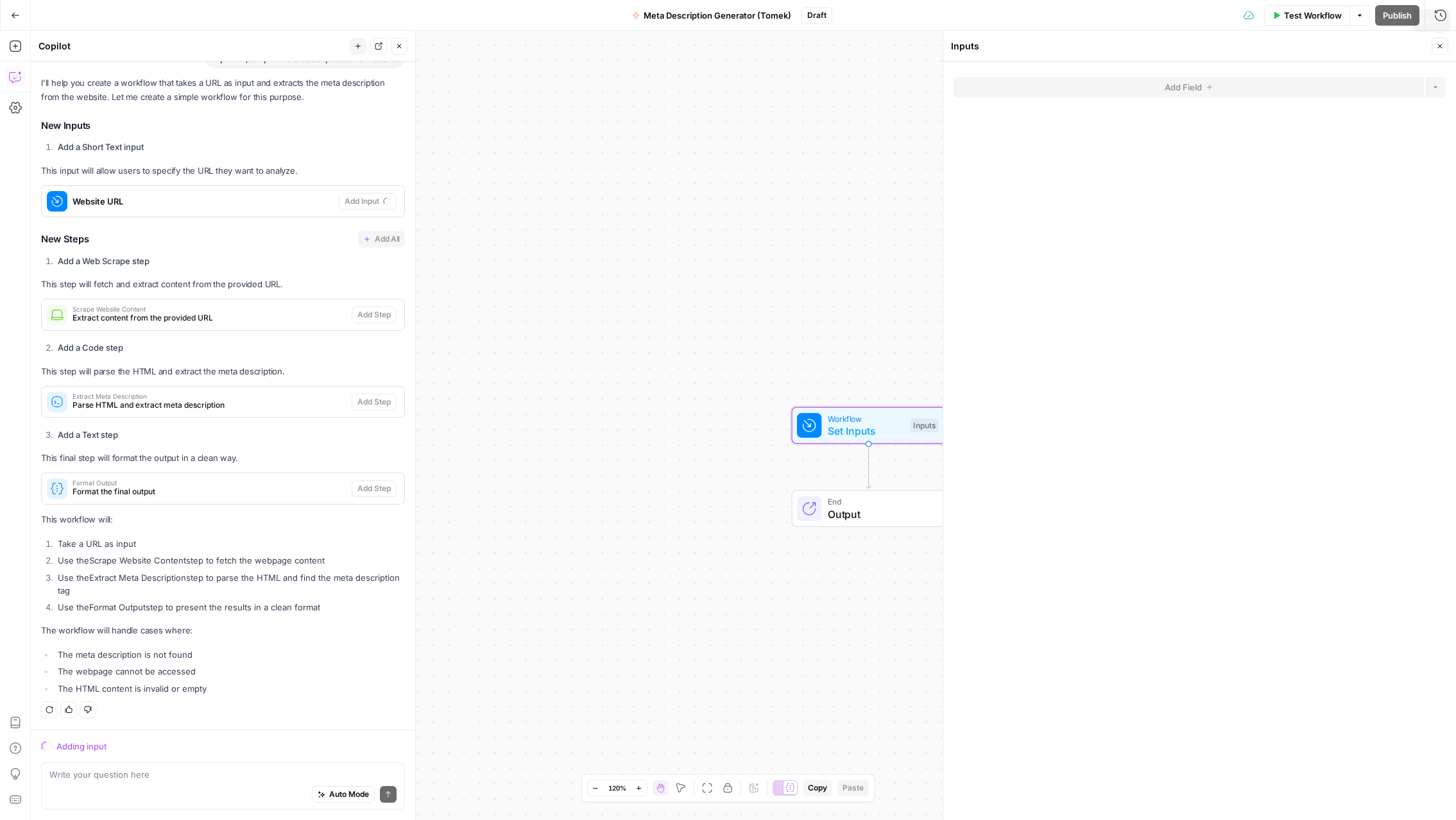
click at [880, 46] on icon "button" at bounding box center [1441, 47] width 5 height 5
click at [14, 42] on icon "button" at bounding box center [15, 46] width 13 height 13
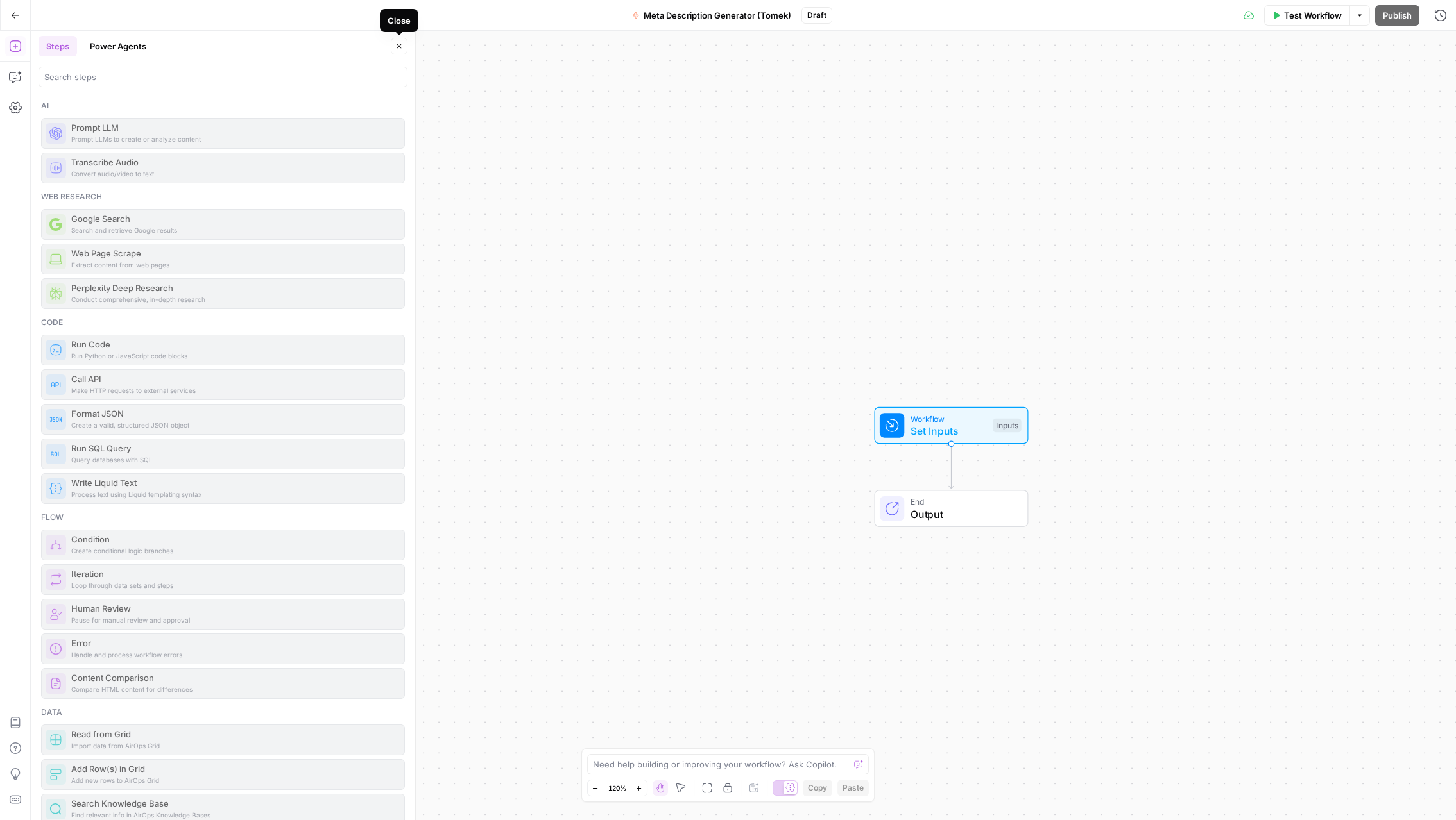
click at [403, 48] on button "Close" at bounding box center [399, 45] width 17 height 17
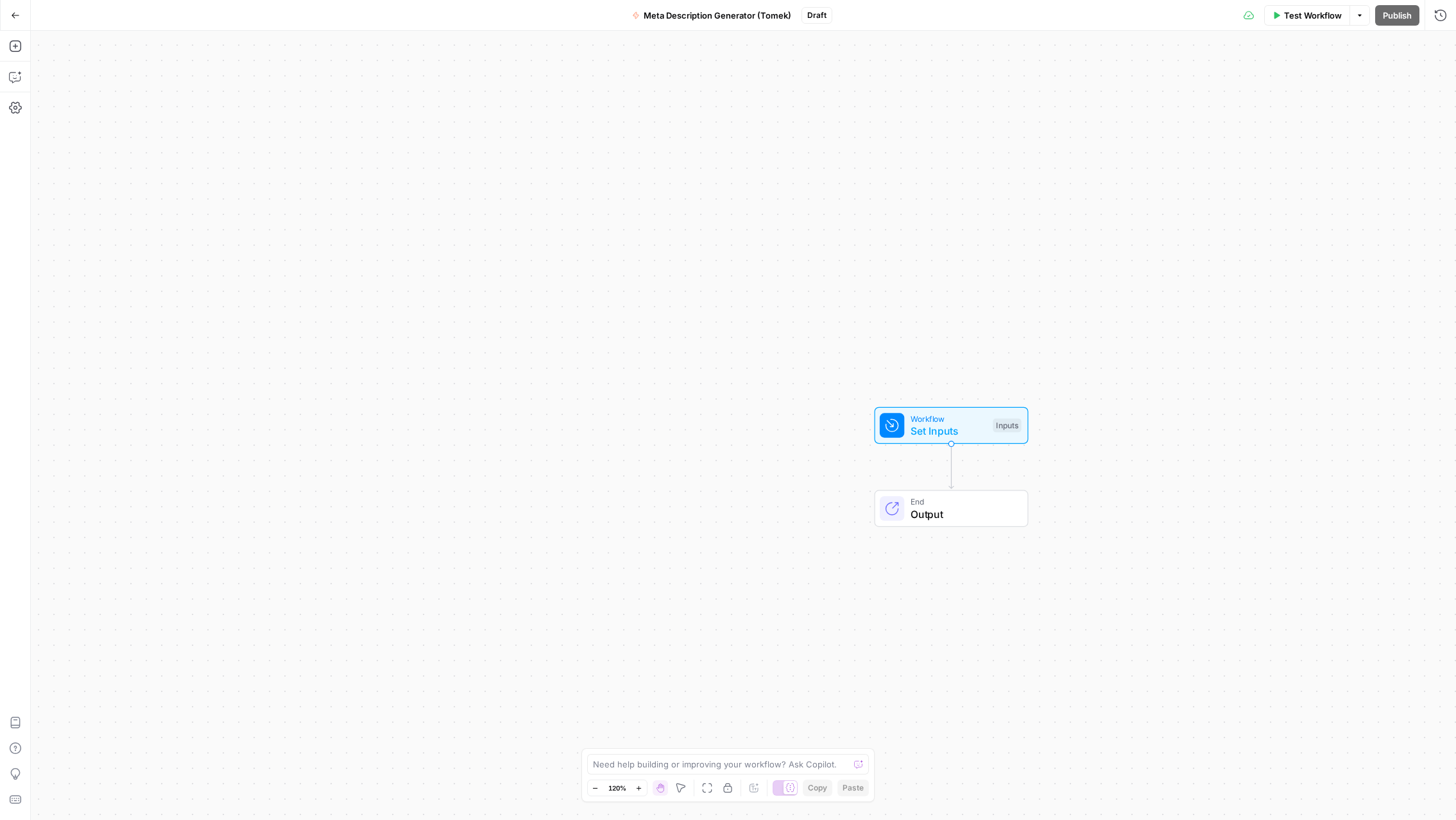
click at [869, 383] on div "Workflow Set Inputs Inputs End Output" at bounding box center [744, 426] width 1426 height 790
click at [18, 44] on icon "button" at bounding box center [15, 46] width 13 height 13
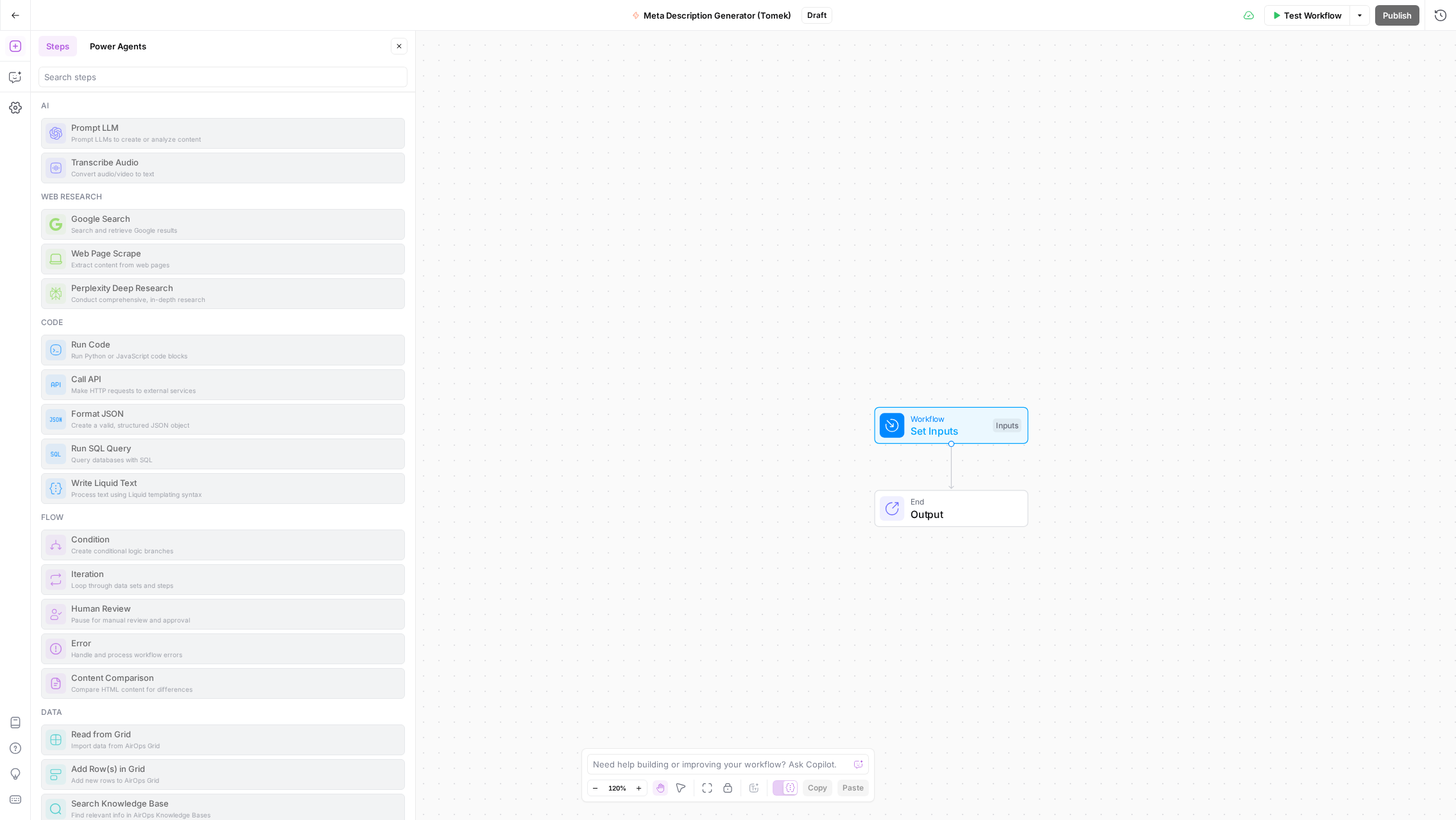
click at [110, 139] on div "Prompt LLMs to create or analyze content Prompt LLM" at bounding box center [223, 133] width 364 height 31
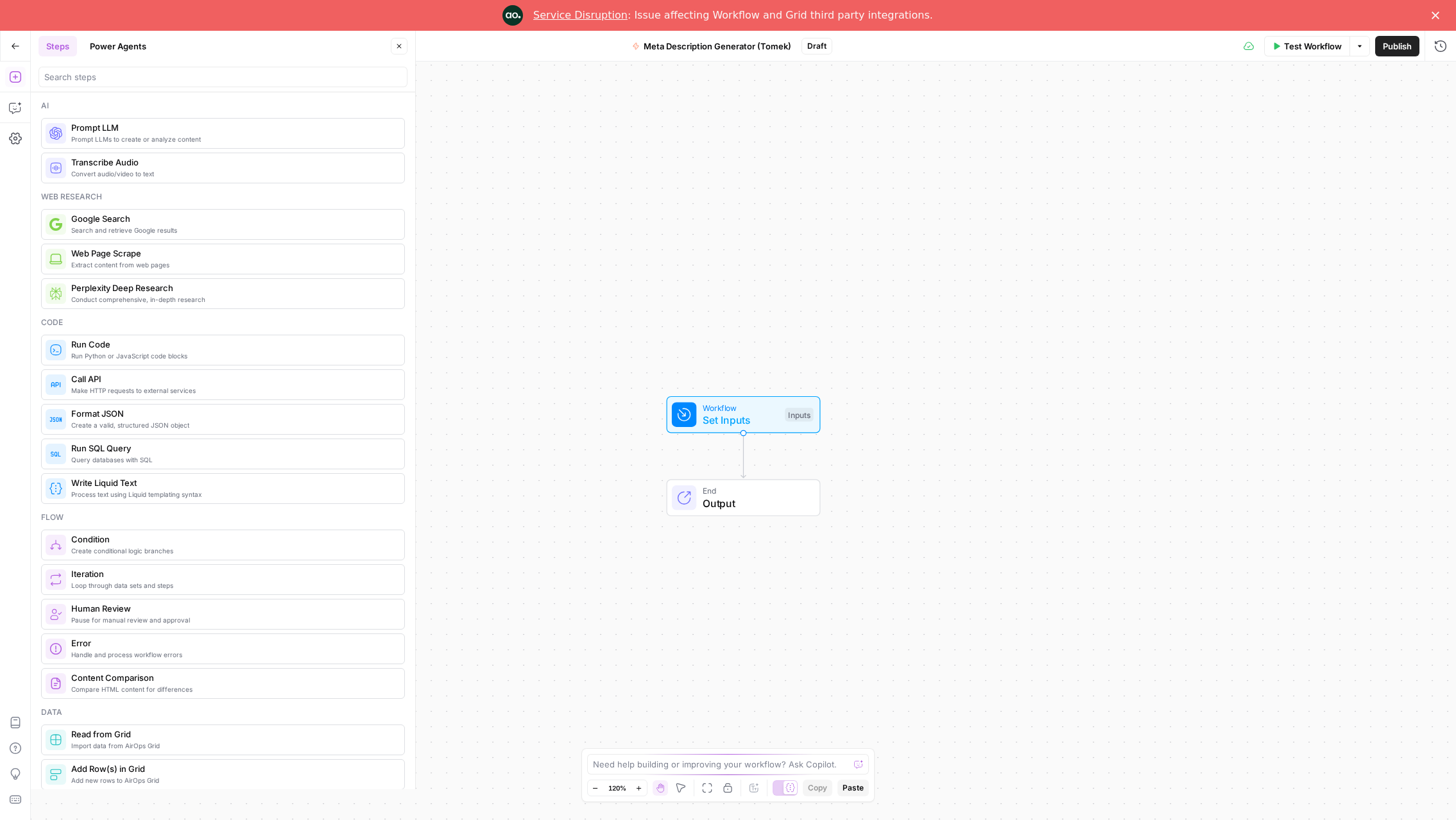
click at [1440, 16] on div "Close" at bounding box center [1438, 15] width 13 height 8
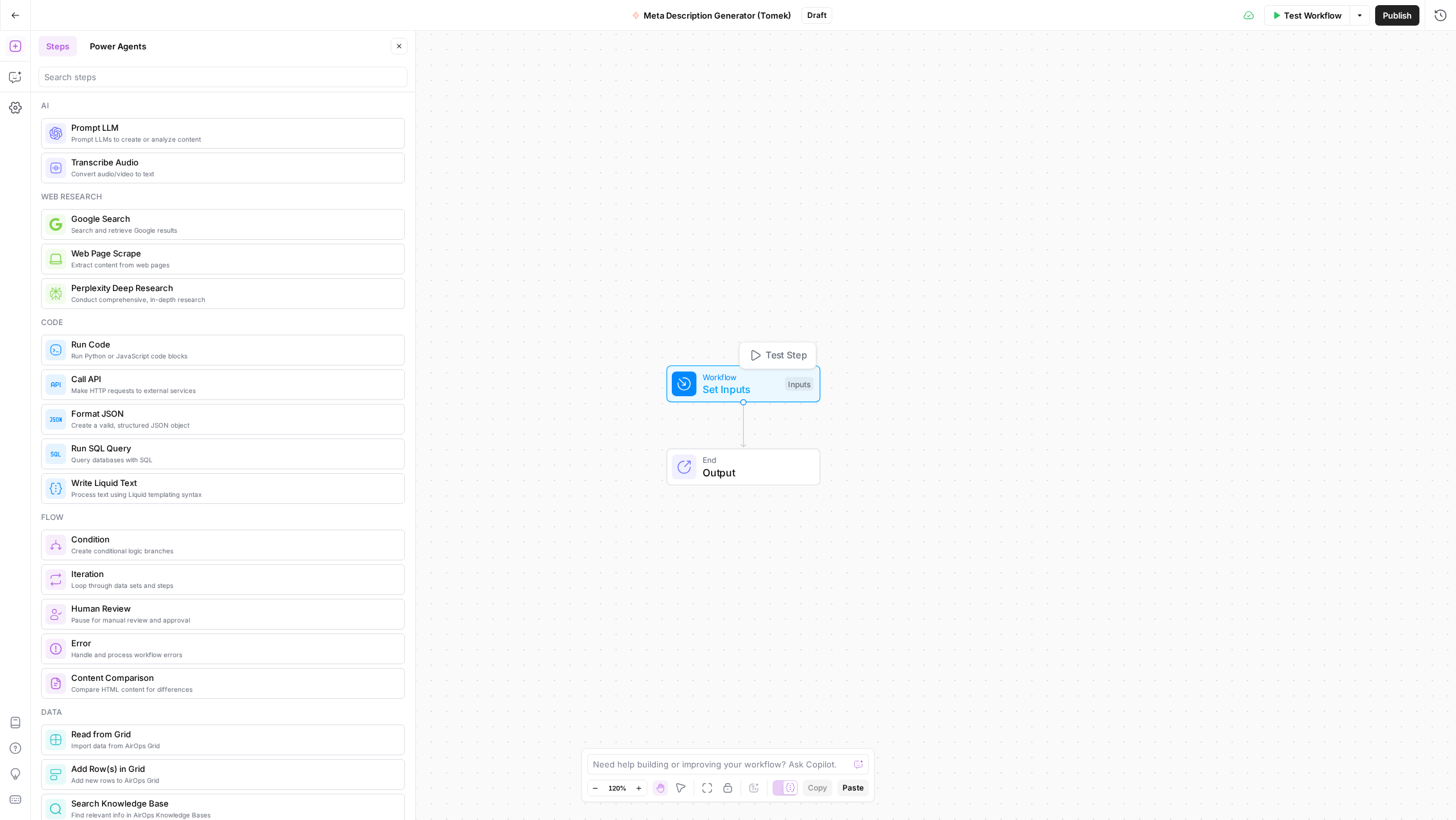
click at [734, 387] on span "Set Inputs" at bounding box center [741, 389] width 77 height 15
click at [1170, 88] on span "Add Field" at bounding box center [1183, 87] width 37 height 13
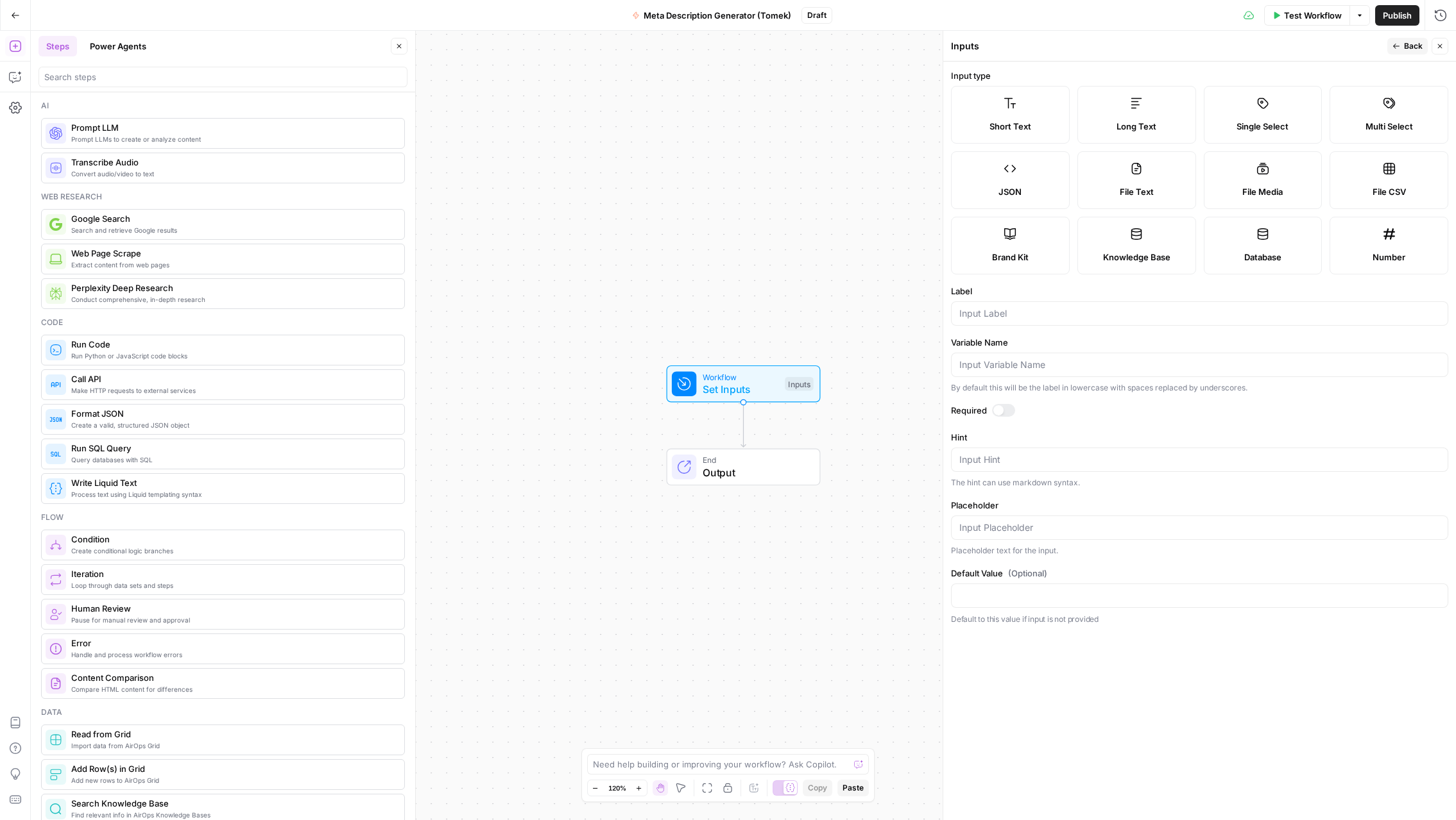
click at [1025, 112] on label "Short Text" at bounding box center [1010, 115] width 119 height 57
click at [1015, 313] on input "Label" at bounding box center [1199, 314] width 481 height 13
type input "url"
click at [1442, 48] on icon "button" at bounding box center [1440, 46] width 8 height 8
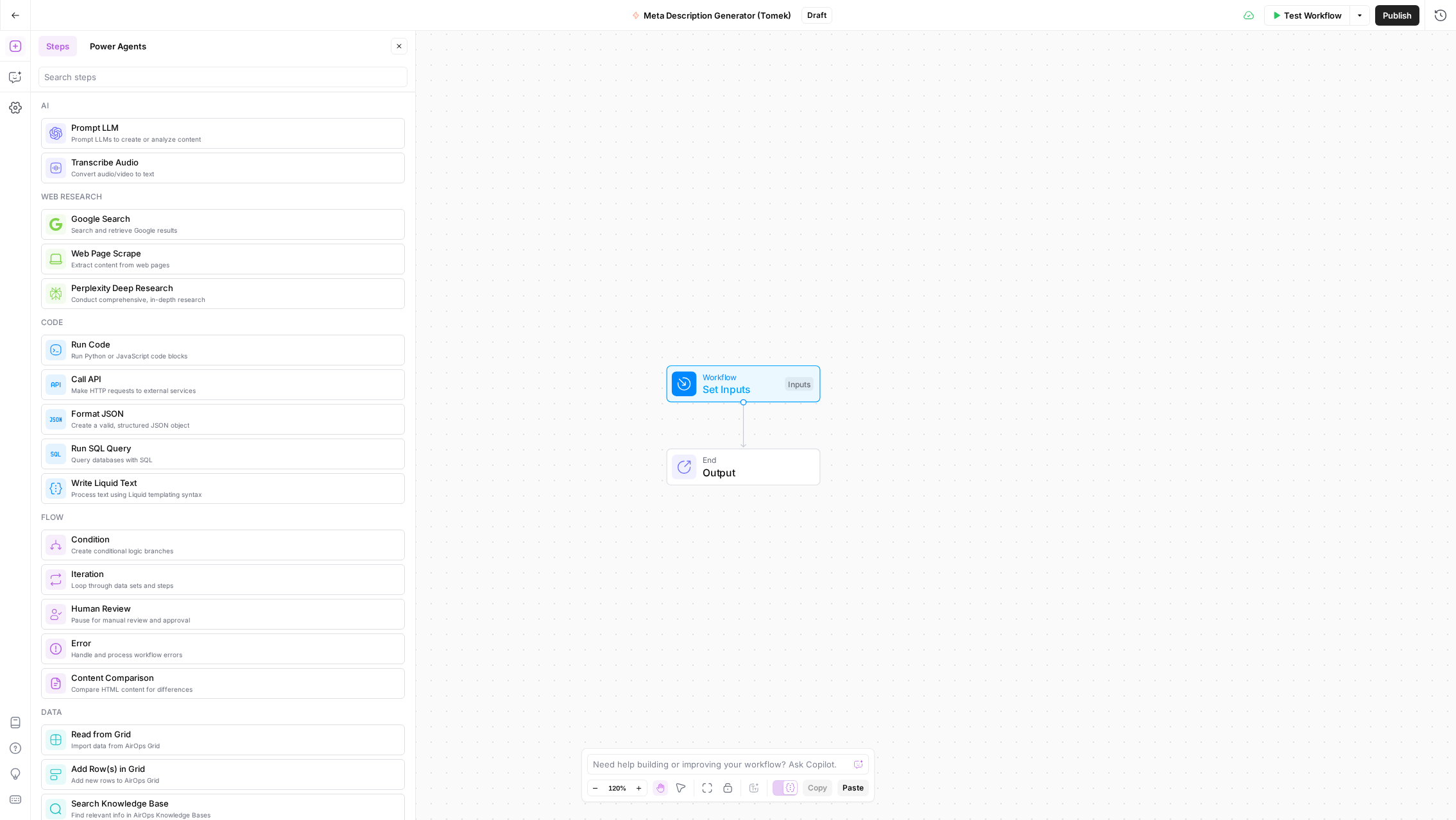
click at [705, 380] on span "Workflow" at bounding box center [741, 376] width 77 height 12
click at [1037, 138] on button "Add Field" at bounding box center [1189, 143] width 470 height 21
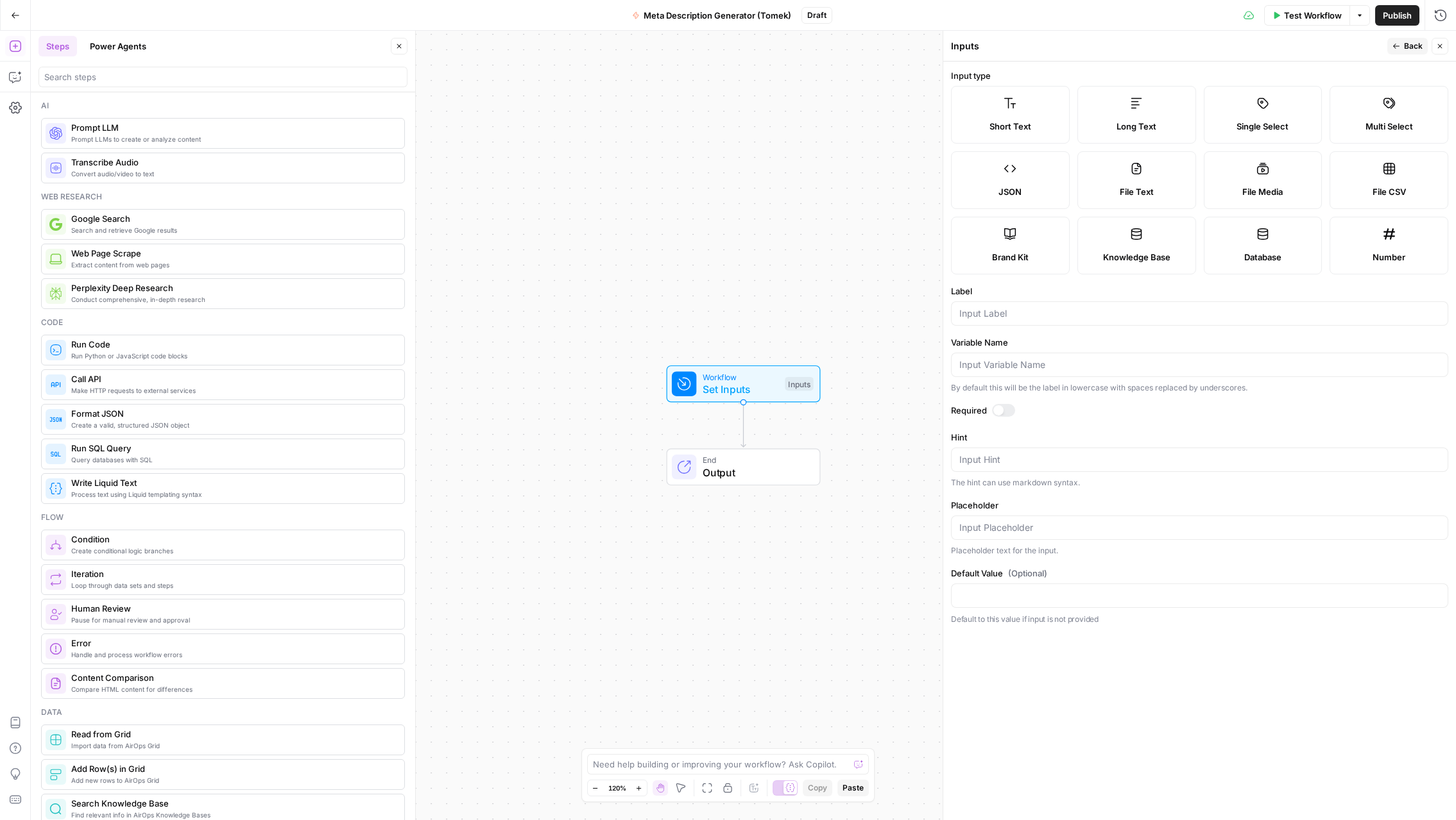
click at [1015, 265] on label "Brand Kit" at bounding box center [1010, 245] width 119 height 57
click at [1007, 314] on input "Label" at bounding box center [1199, 314] width 481 height 13
type input "brand kit"
click at [1412, 45] on span "Back" at bounding box center [1413, 46] width 18 height 11
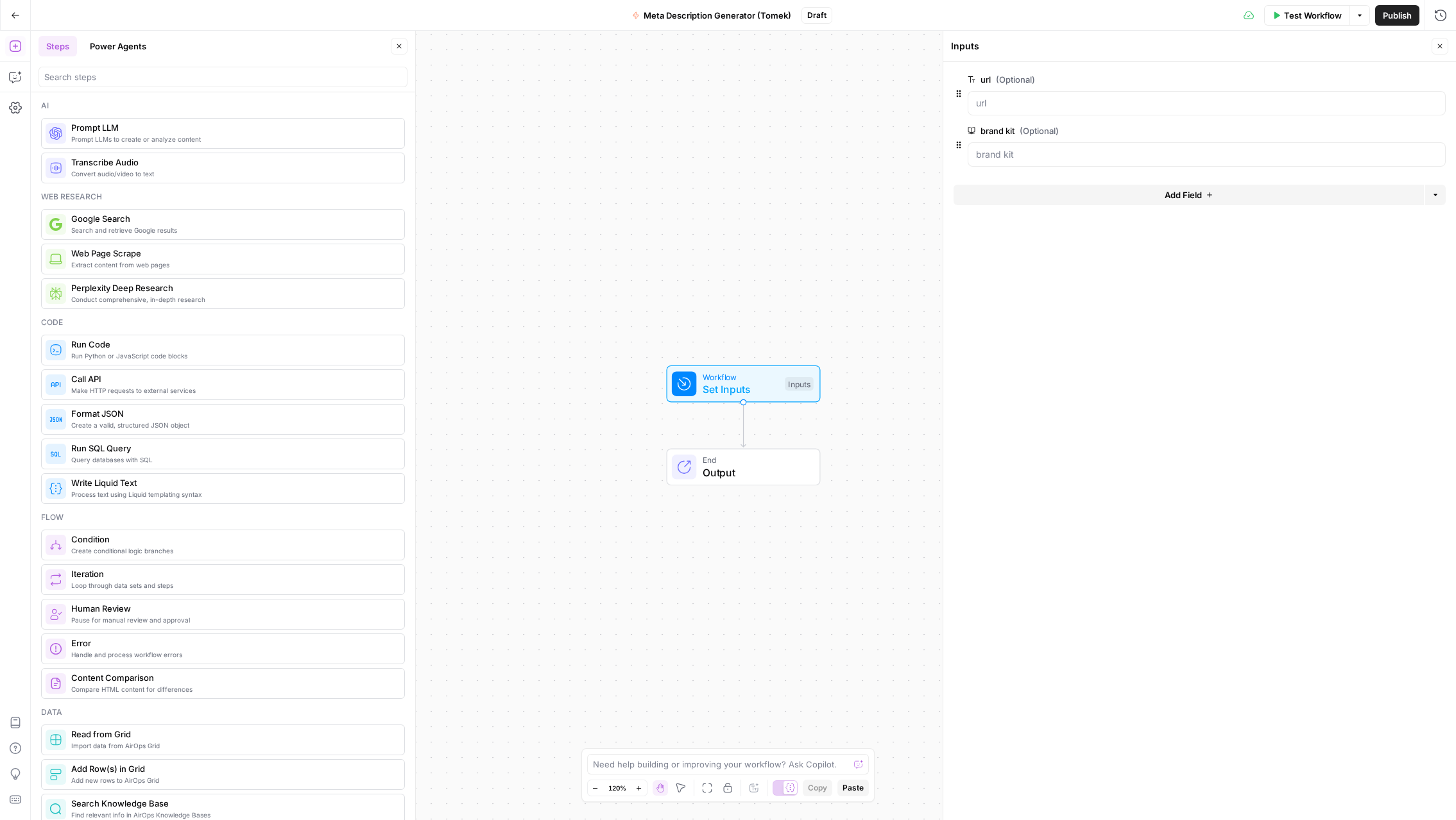
click at [1443, 45] on icon "button" at bounding box center [1440, 46] width 8 height 8
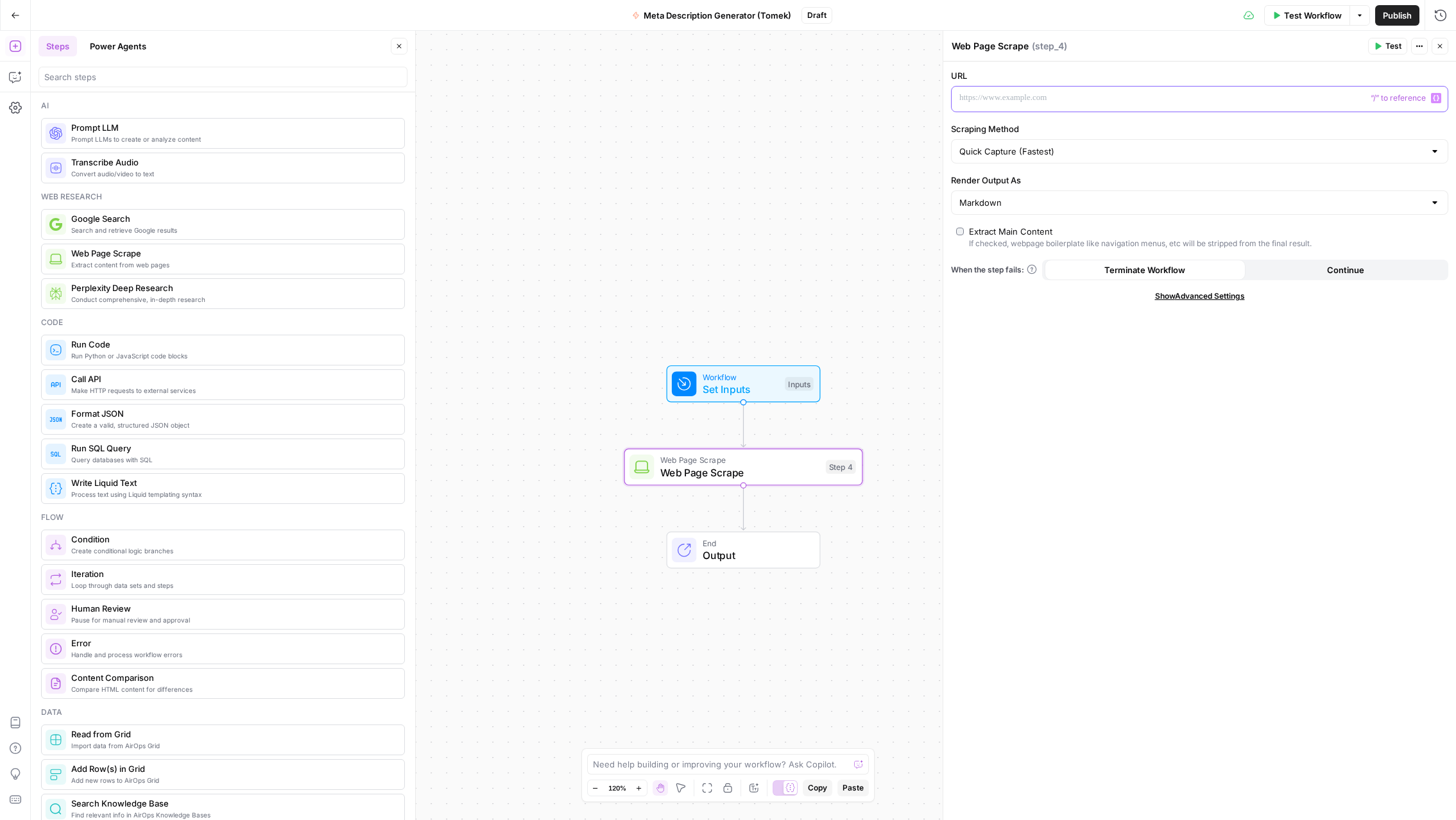
click at [1048, 103] on p at bounding box center [1189, 98] width 460 height 13
type input "url"
click at [498, 136] on button "Select variable url" at bounding box center [578, 147] width 160 height 21
click at [860, 198] on div "Workflow Set Inputs Inputs Web Page Scrape Web Page Scrape Step 4 End Output" at bounding box center [744, 426] width 1426 height 790
click at [1444, 45] on button "Close" at bounding box center [1440, 45] width 17 height 17
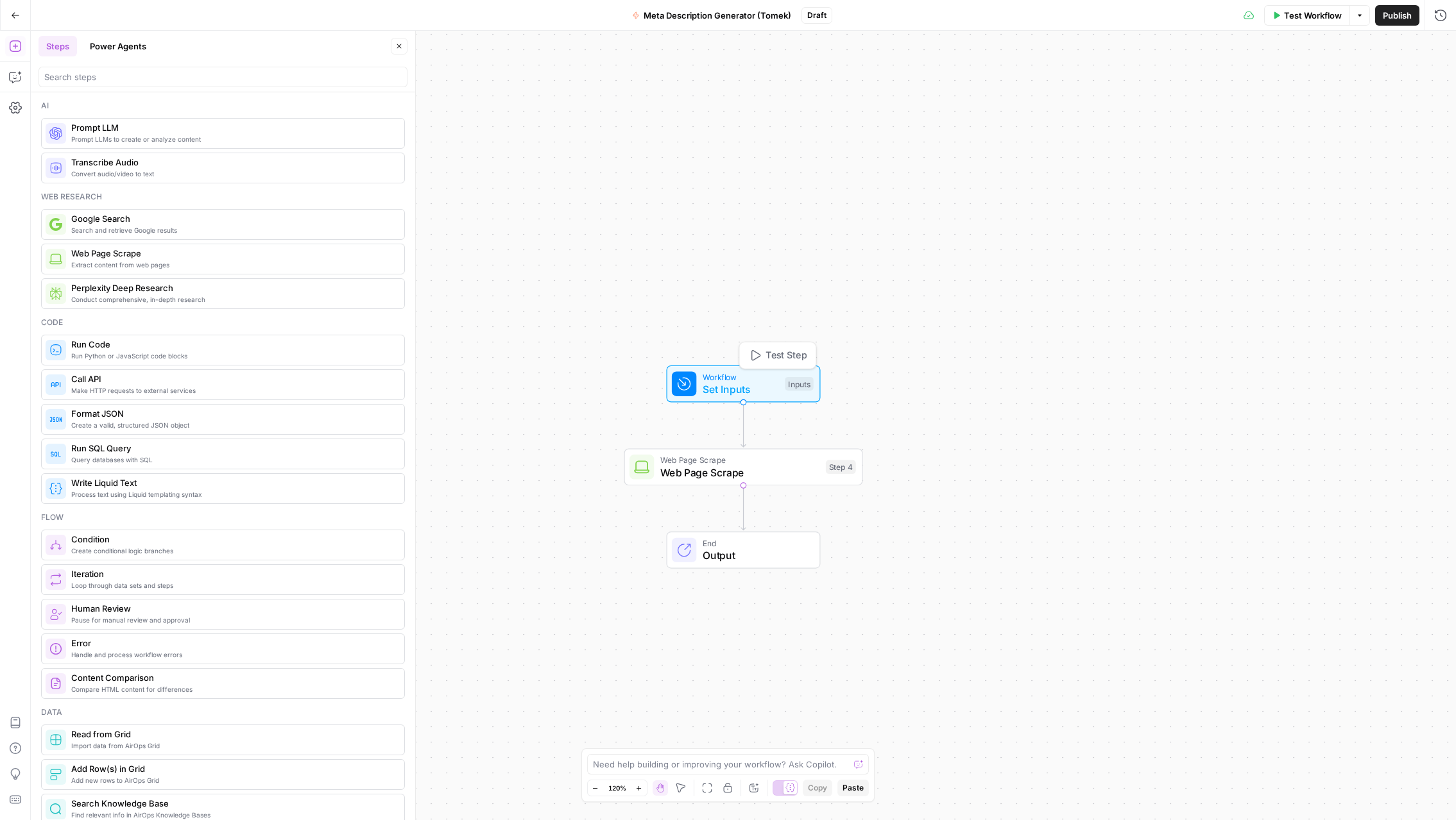
click at [800, 363] on button "Test Step" at bounding box center [777, 355] width 70 height 20
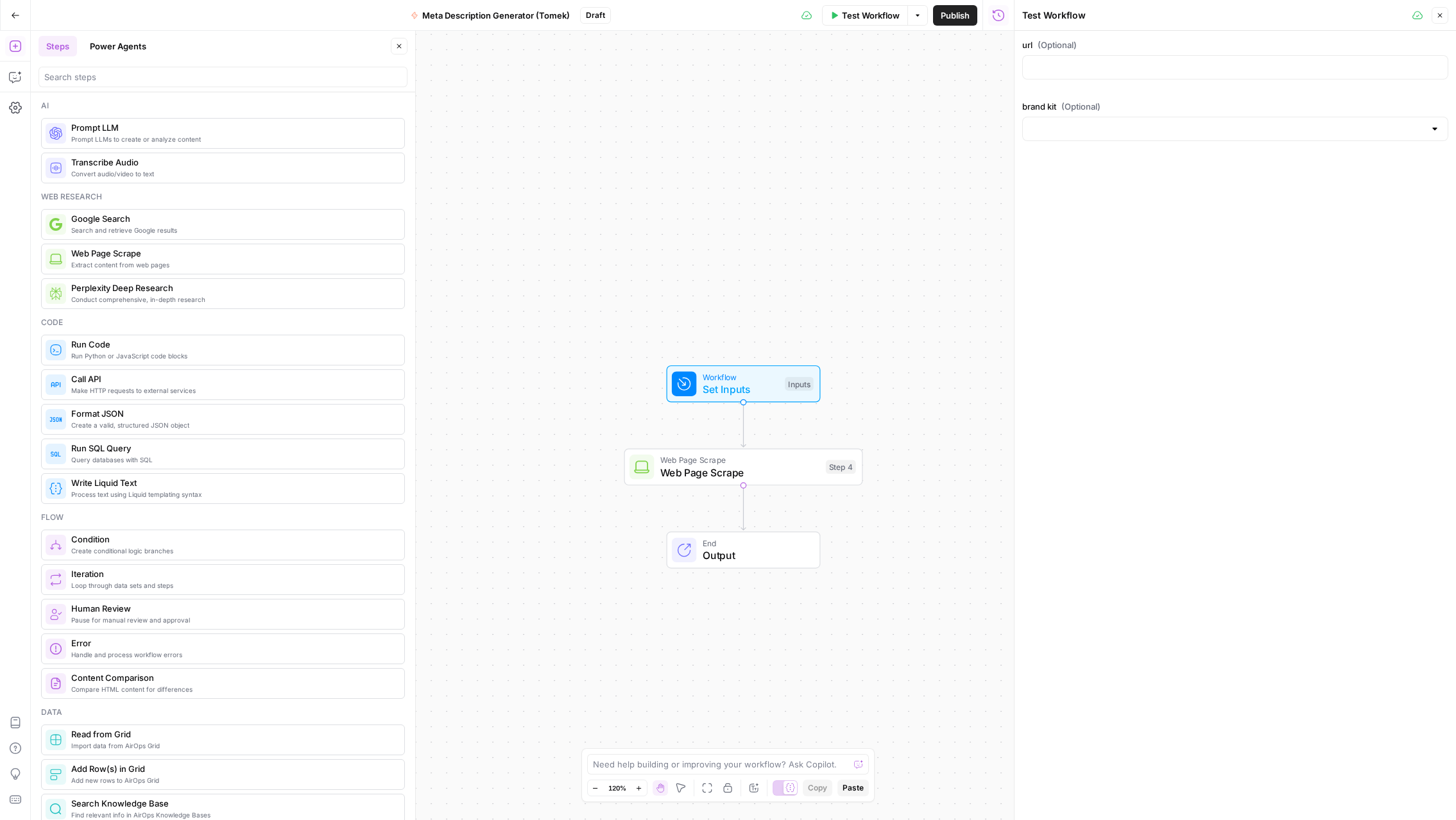
click at [1162, 120] on div at bounding box center [1235, 128] width 426 height 25
click at [1123, 199] on div "ID: 11706" at bounding box center [1235, 202] width 404 height 11
type input "QuickBooks"
click at [1100, 73] on input "url (Optional)" at bounding box center [1236, 67] width 410 height 13
paste input "https://quickbooks.intuit.com/"
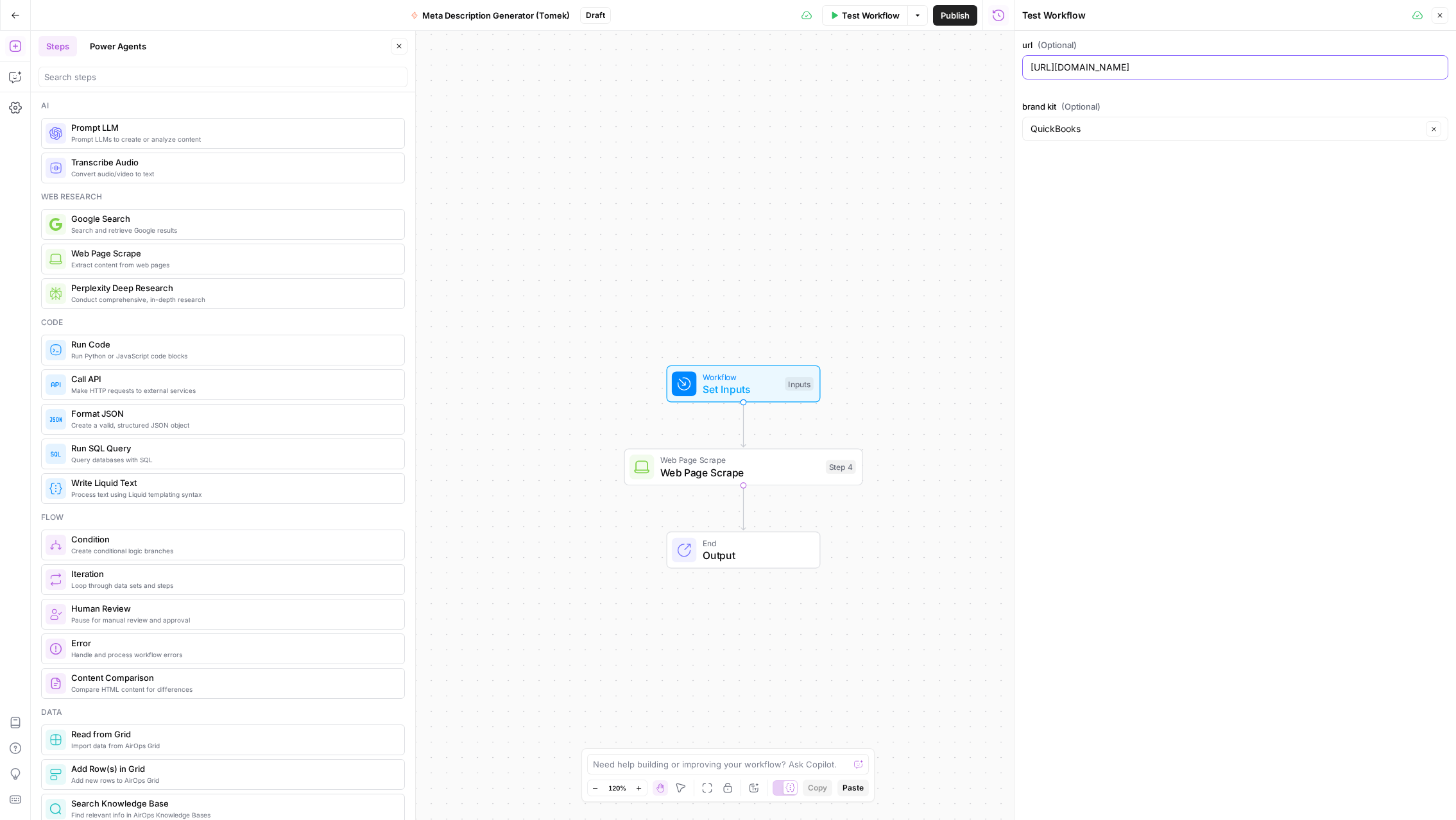
type input "https://quickbooks.intuit.com/"
click at [1443, 22] on button "Close" at bounding box center [1440, 15] width 17 height 17
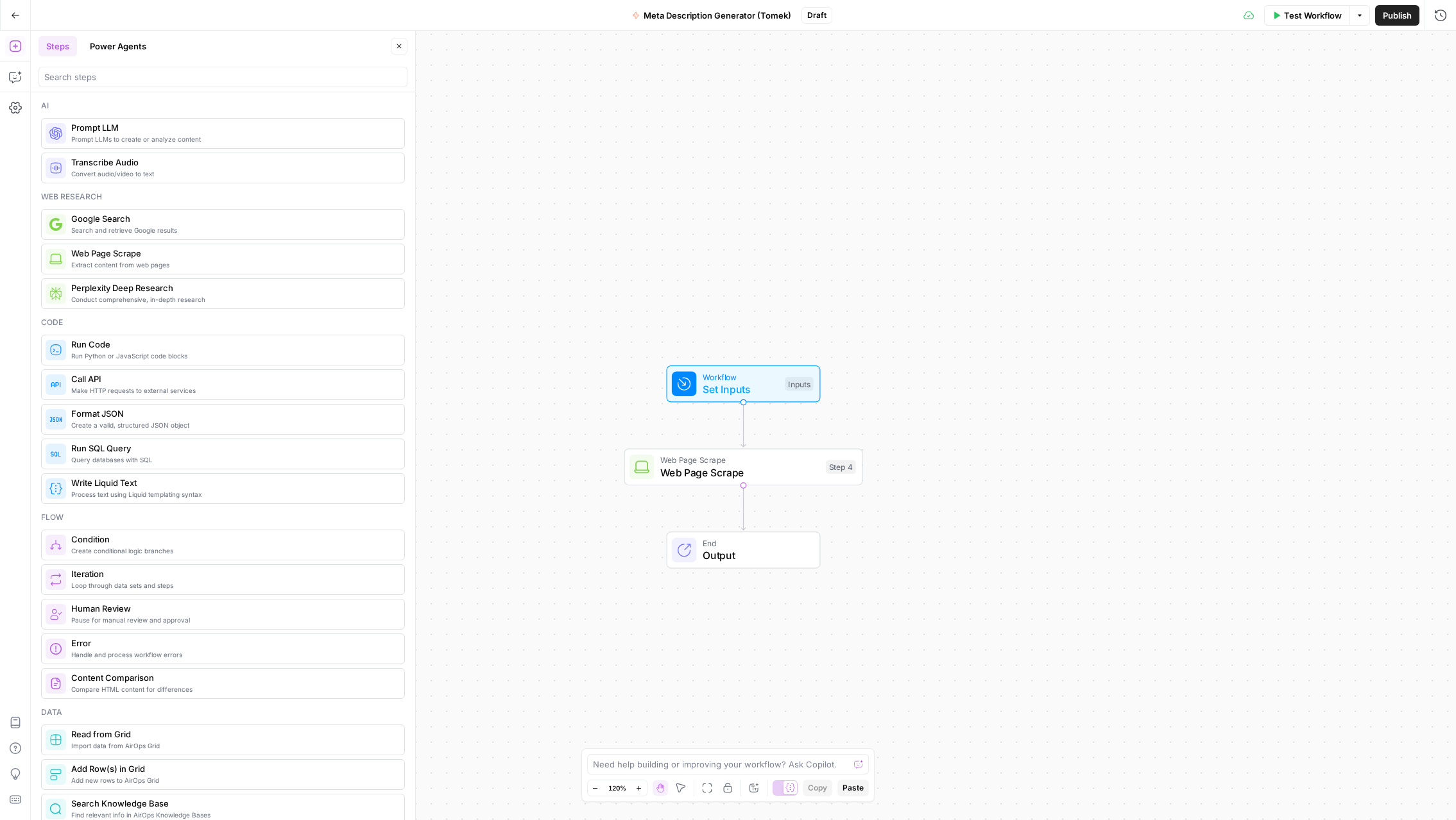
click at [1391, 19] on span "Publish" at bounding box center [1398, 15] width 29 height 13
click at [832, 444] on span "Test" at bounding box center [840, 439] width 18 height 14
